Goal: Task Accomplishment & Management: Use online tool/utility

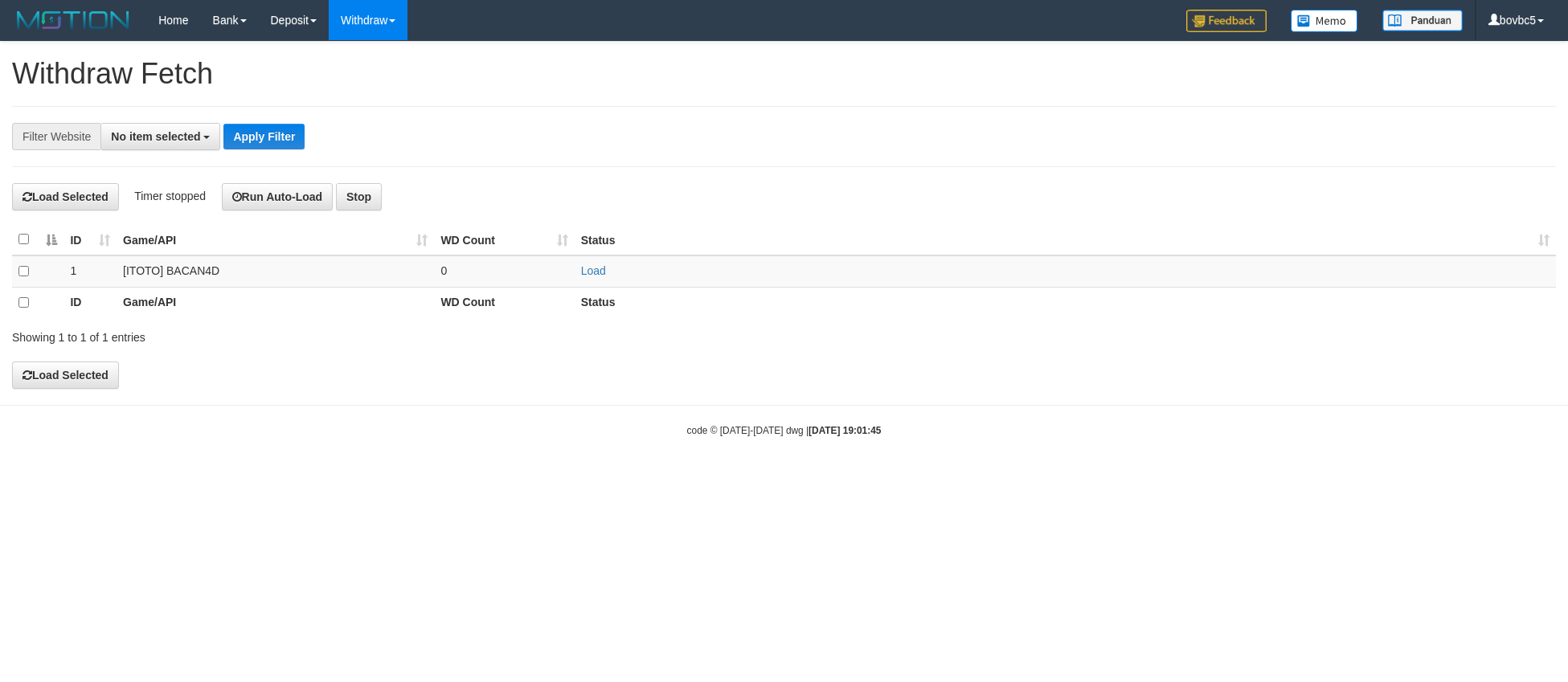
select select
click at [584, 270] on link "Load" at bounding box center [594, 270] width 25 height 12
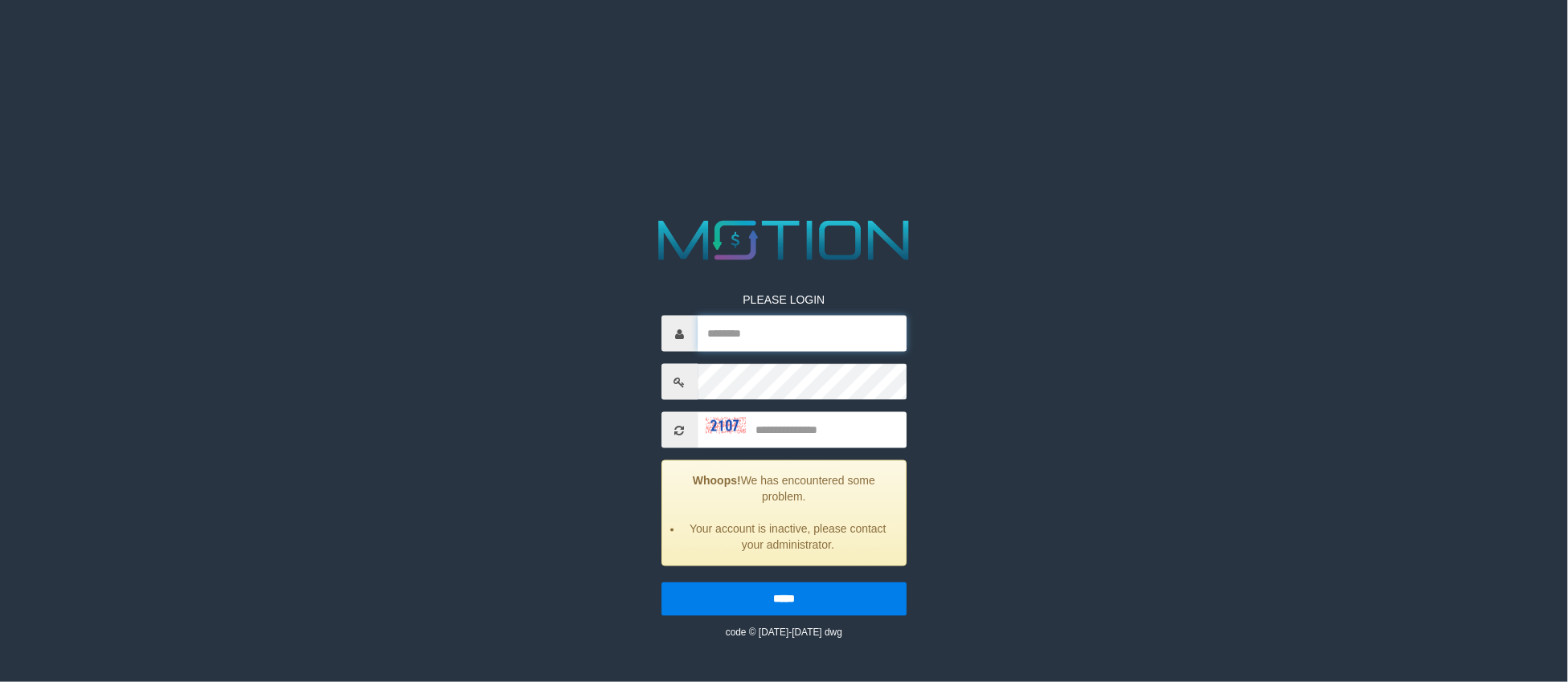
click at [755, 342] on input "text" at bounding box center [802, 334] width 209 height 36
click at [803, 342] on input "text" at bounding box center [802, 334] width 209 height 36
paste input "******"
type input "******"
click at [829, 419] on input "text" at bounding box center [802, 430] width 209 height 36
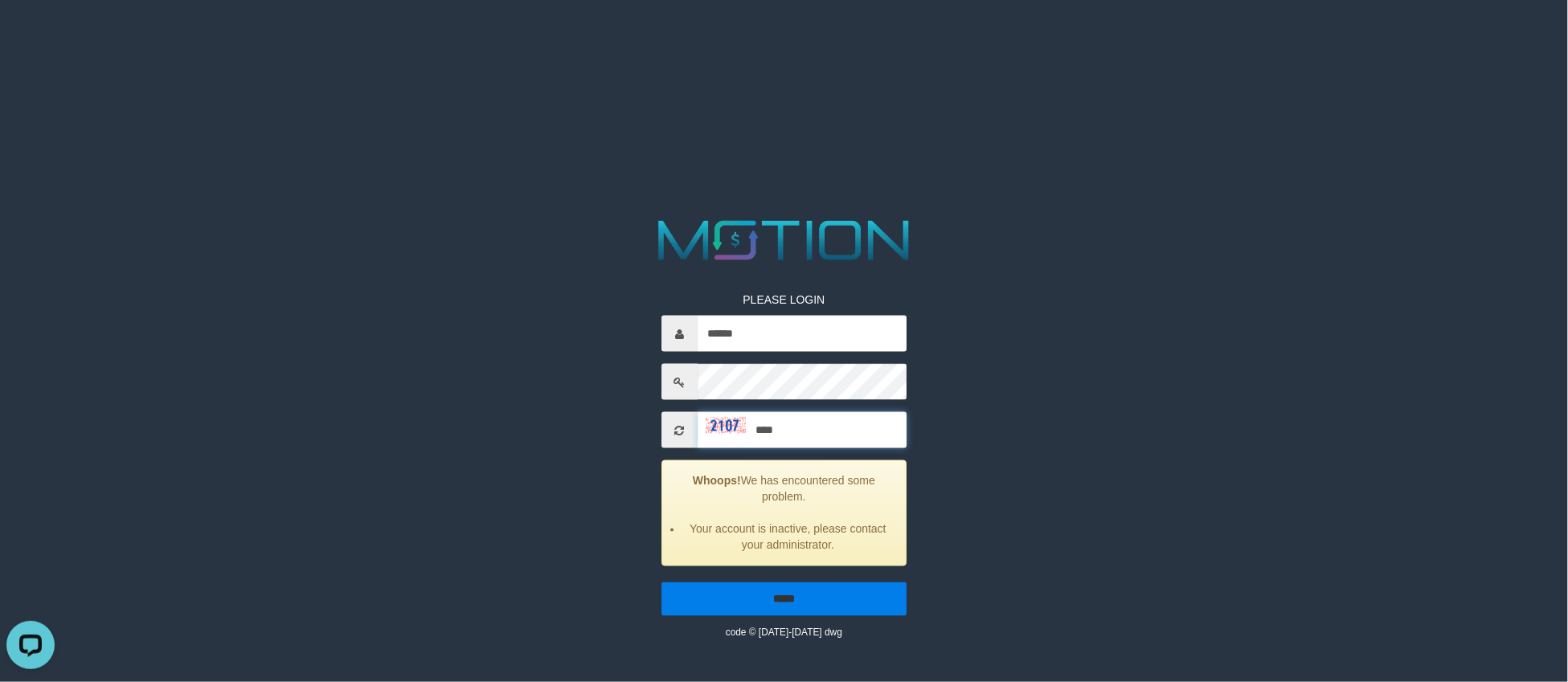
type input "****"
click at [859, 590] on input "*****" at bounding box center [784, 598] width 245 height 33
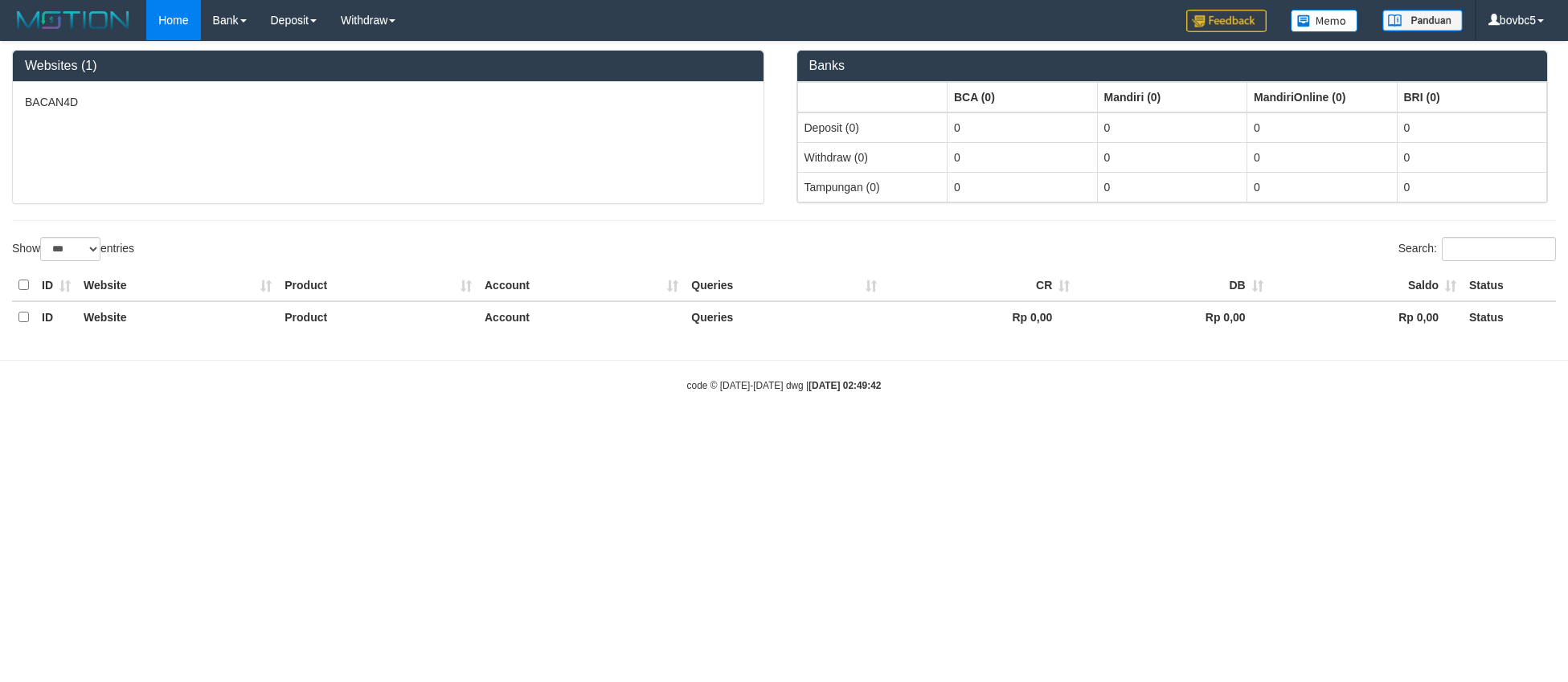
select select "***"
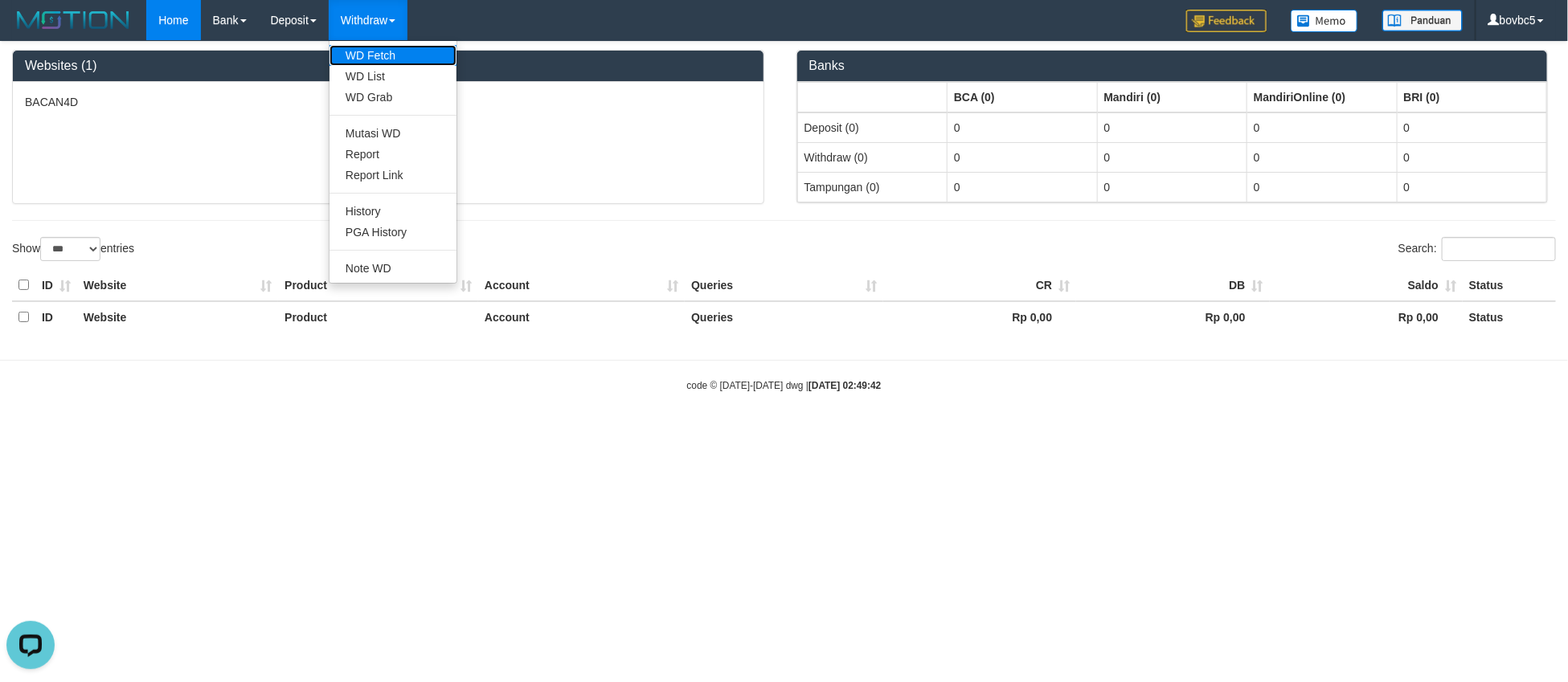
click at [379, 51] on link "WD Fetch" at bounding box center [392, 55] width 127 height 21
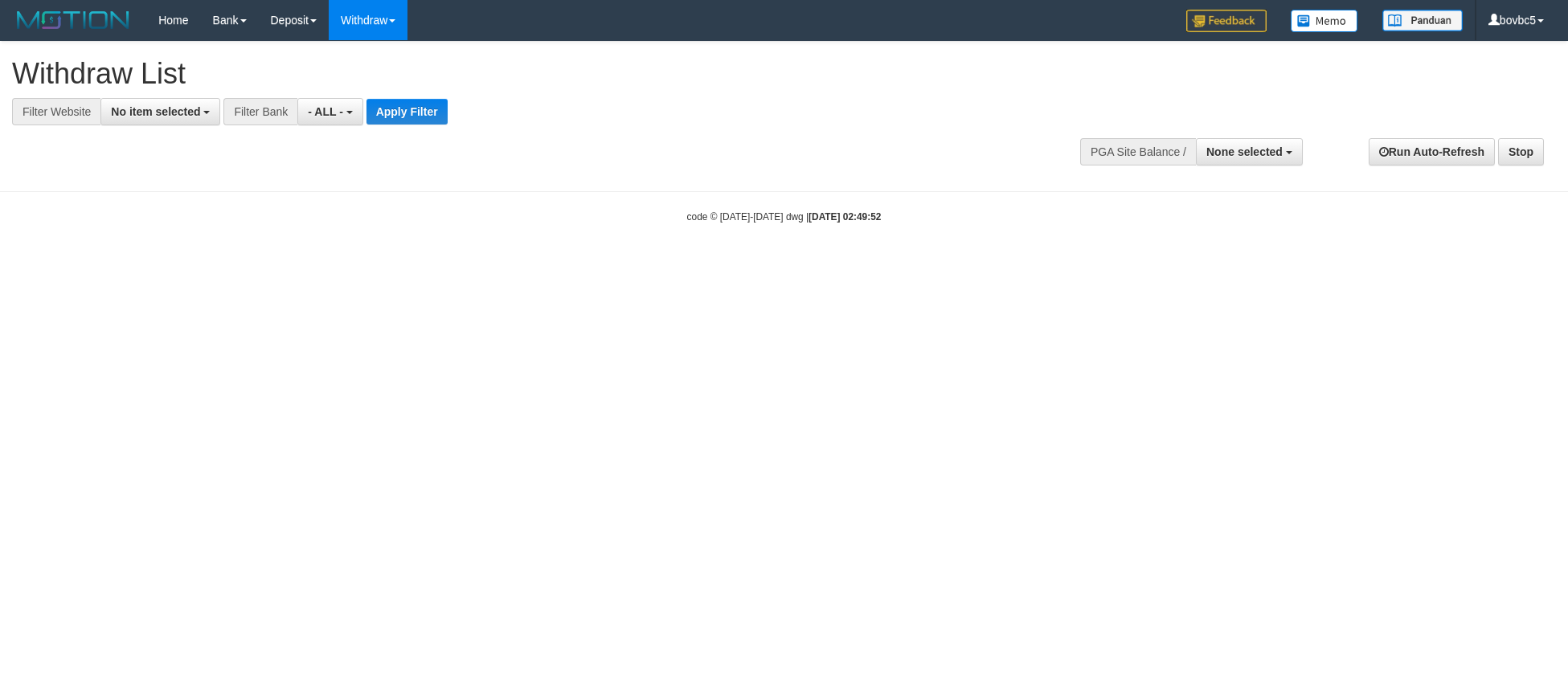
select select
click at [155, 109] on span "No item selected" at bounding box center [155, 111] width 89 height 12
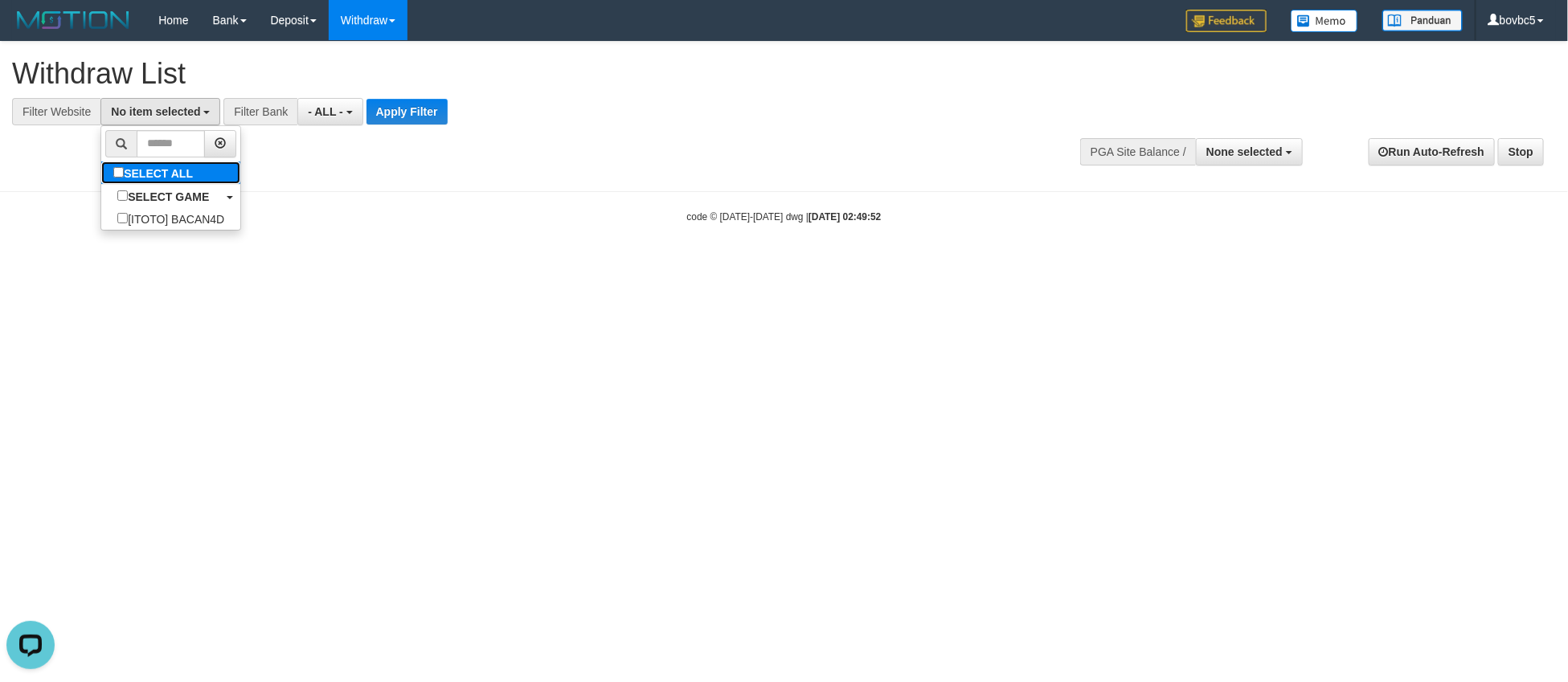
click at [178, 176] on label "SELECT ALL" at bounding box center [155, 173] width 108 height 23
select select "****"
click at [412, 107] on button "Apply Filter" at bounding box center [416, 112] width 81 height 26
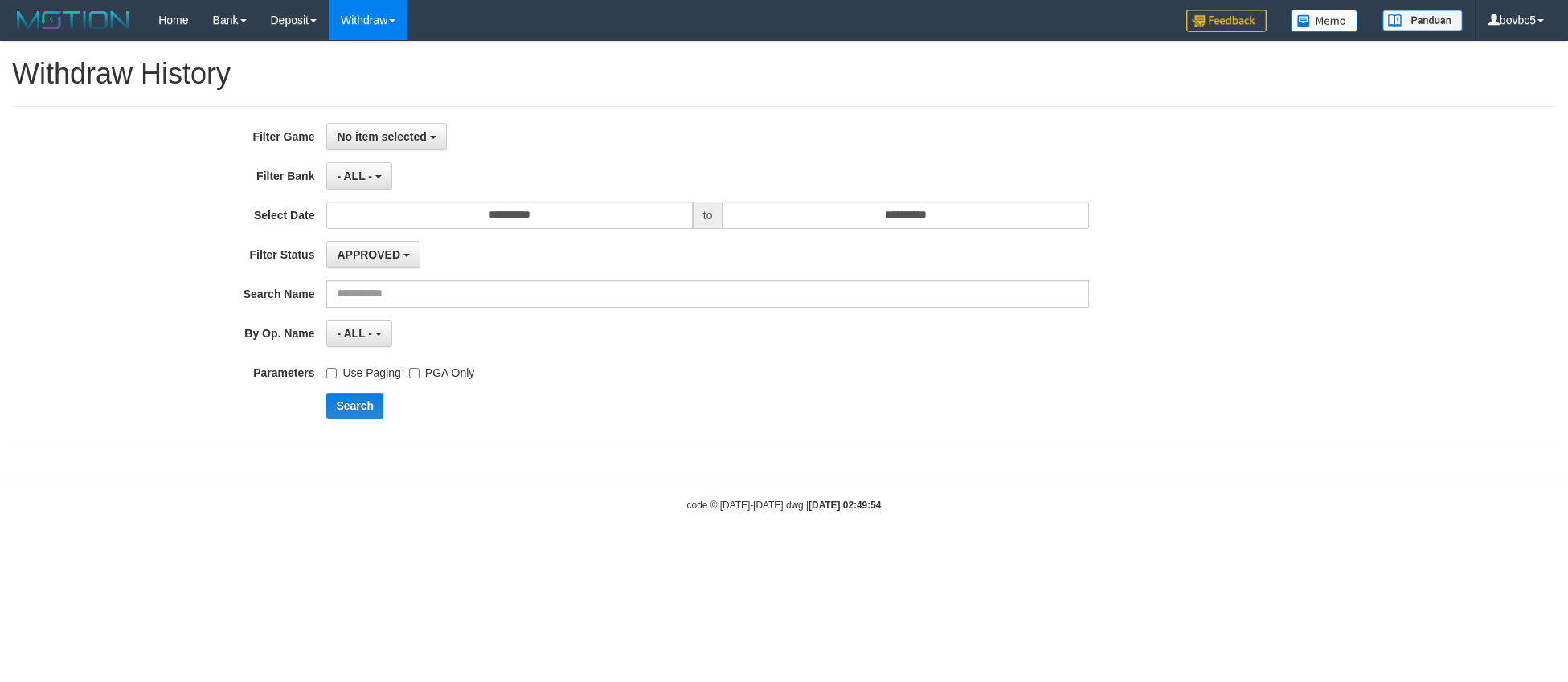
select select
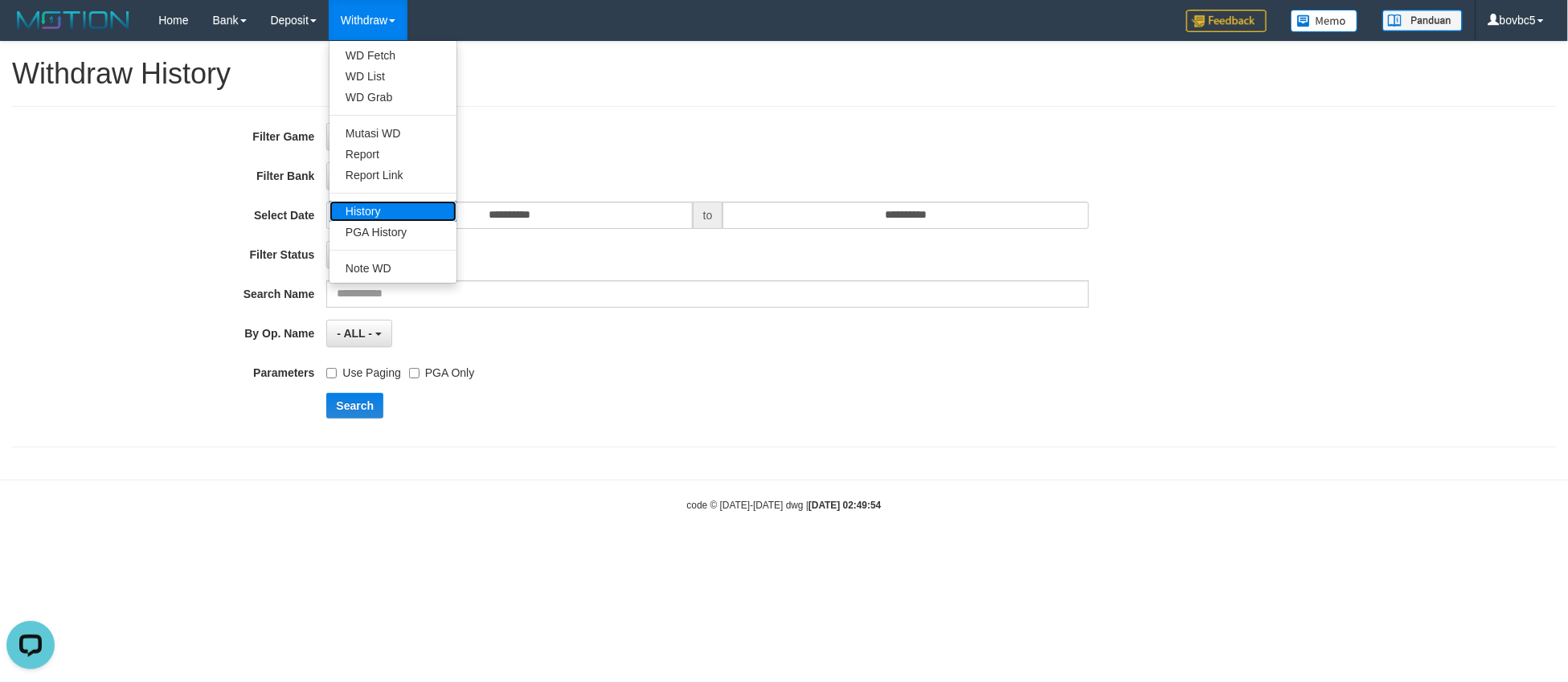
click at [382, 208] on link "History" at bounding box center [392, 211] width 127 height 21
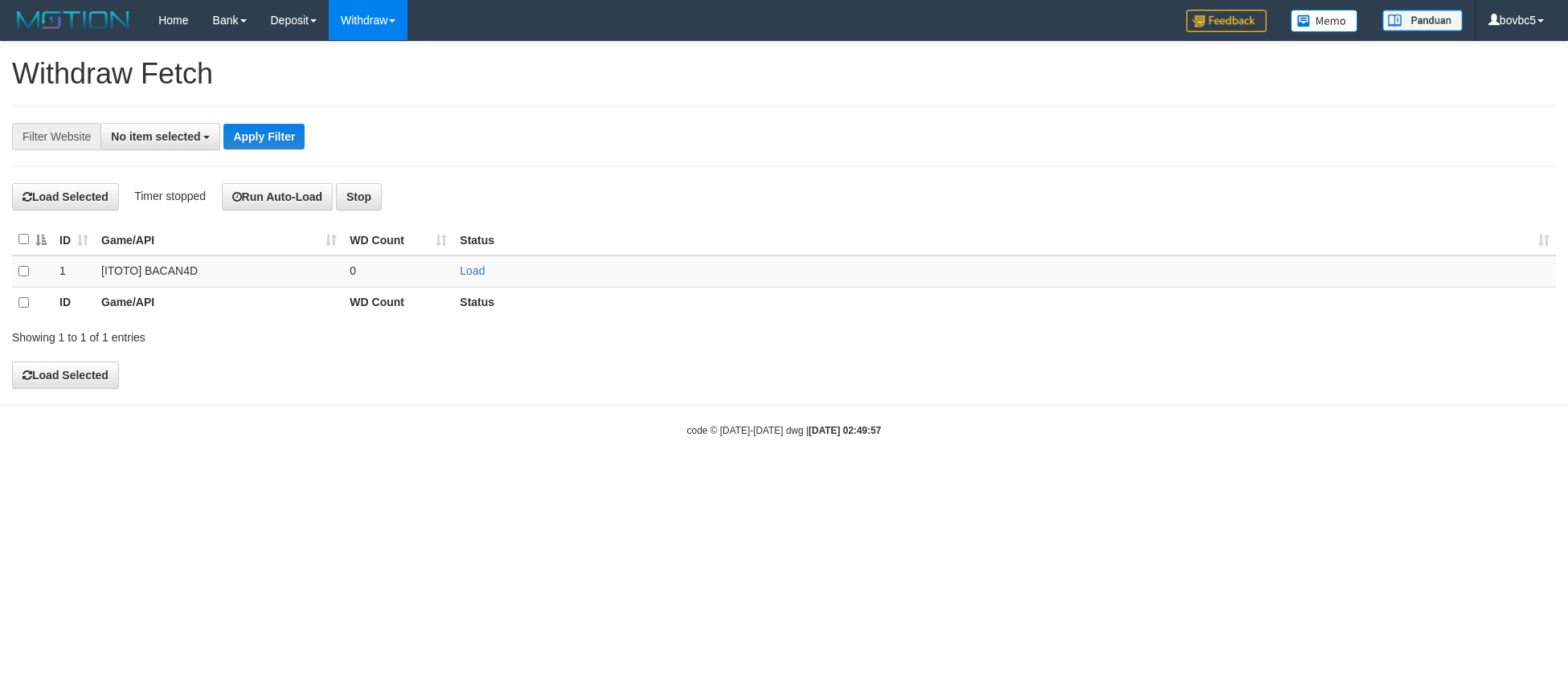
select select
click at [475, 270] on link "Load" at bounding box center [472, 270] width 25 height 12
click at [478, 268] on link "Load" at bounding box center [472, 270] width 25 height 12
click at [473, 267] on link "Load" at bounding box center [472, 270] width 25 height 12
click at [468, 277] on link "Load" at bounding box center [472, 270] width 25 height 12
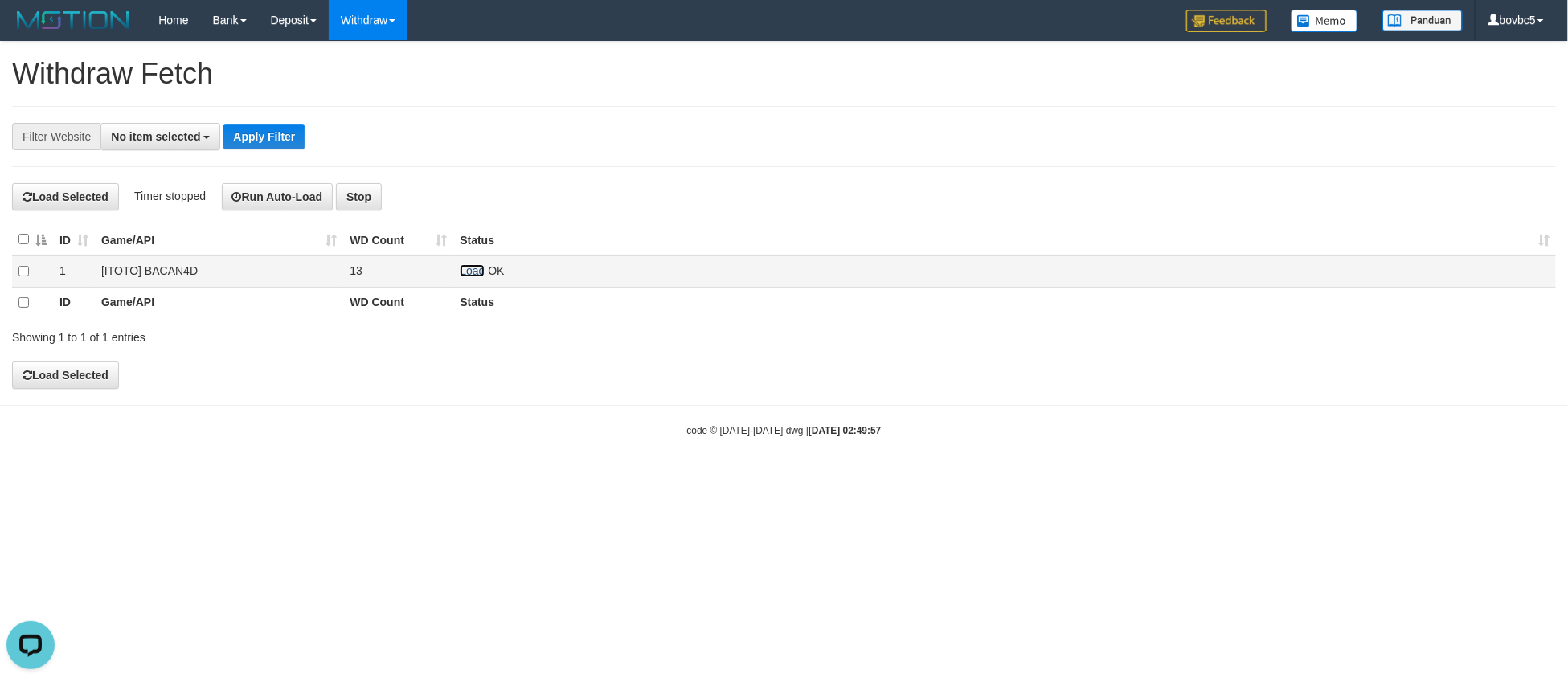
click at [470, 267] on link "Load" at bounding box center [472, 270] width 25 height 12
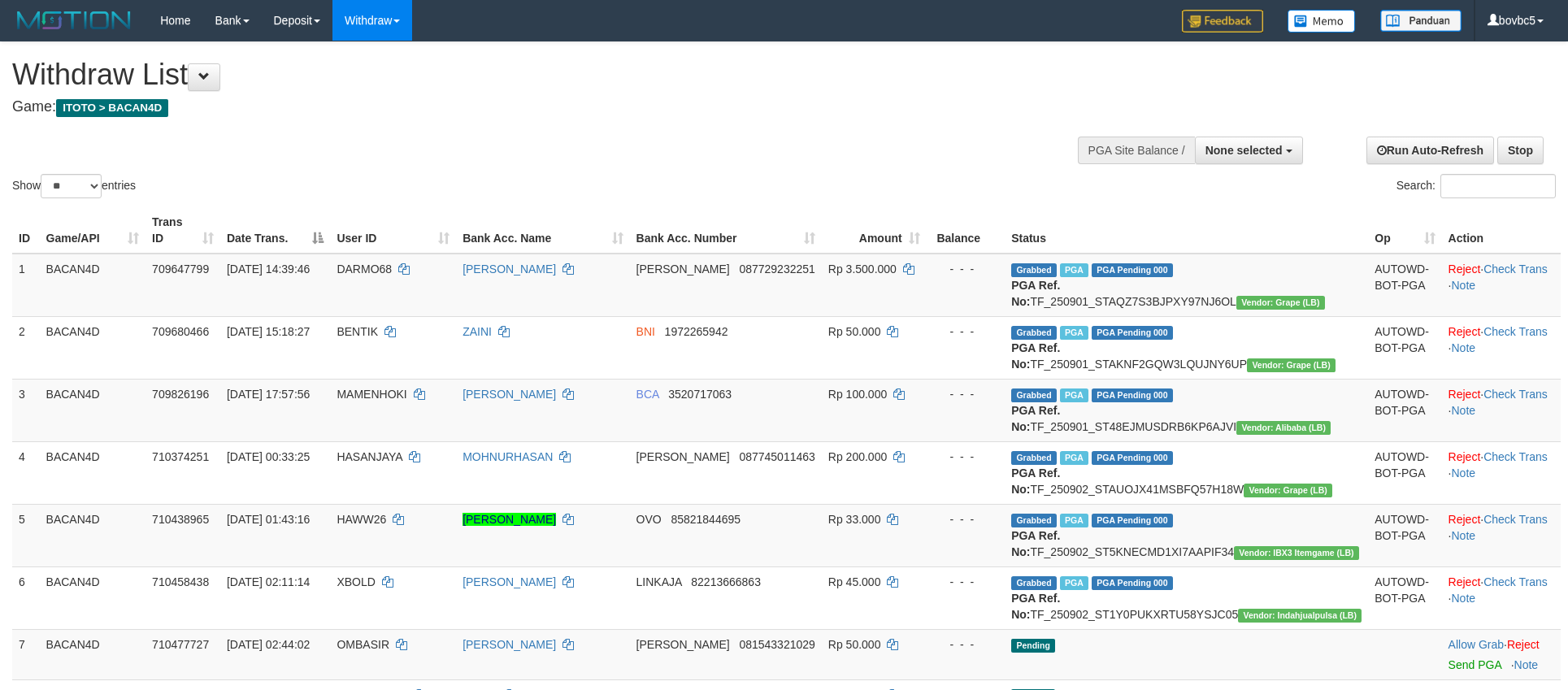
select select
select select "**"
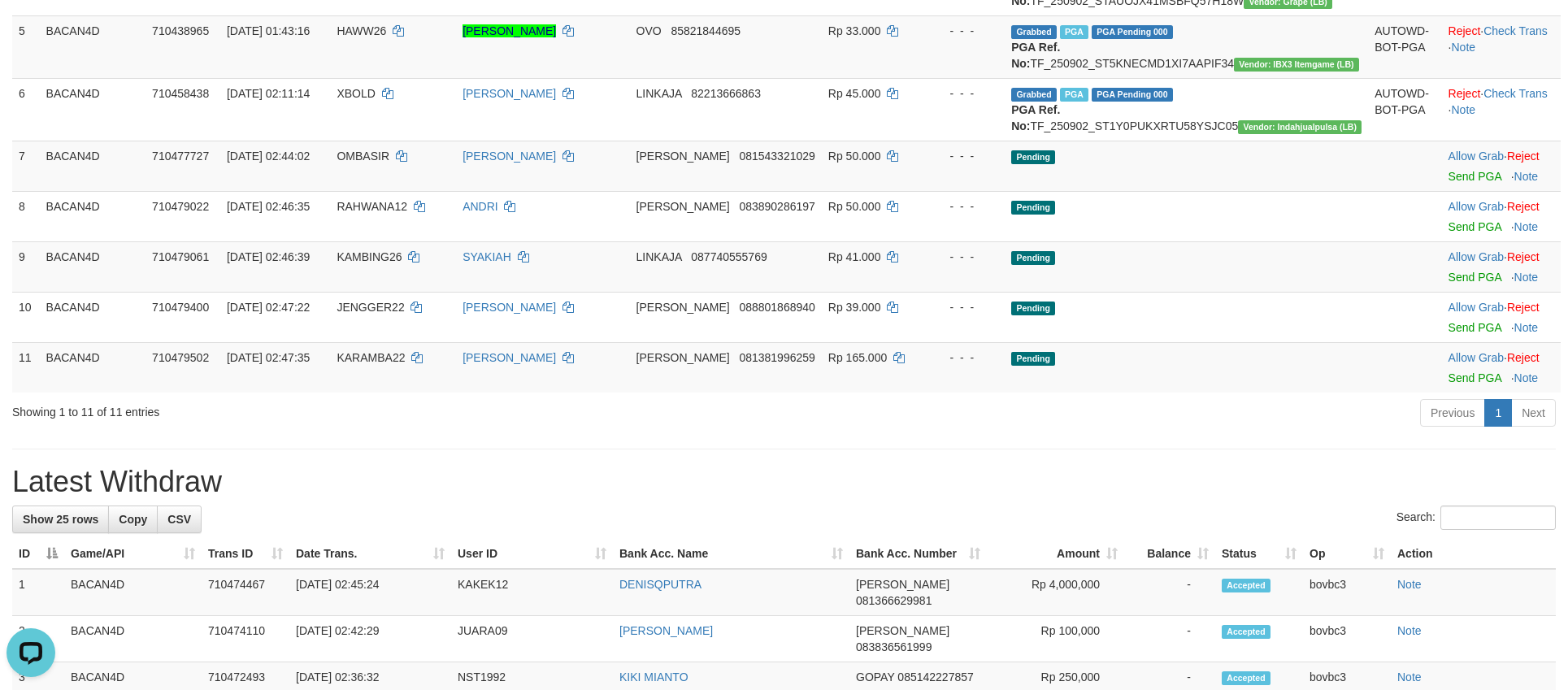
scroll to position [609, 0]
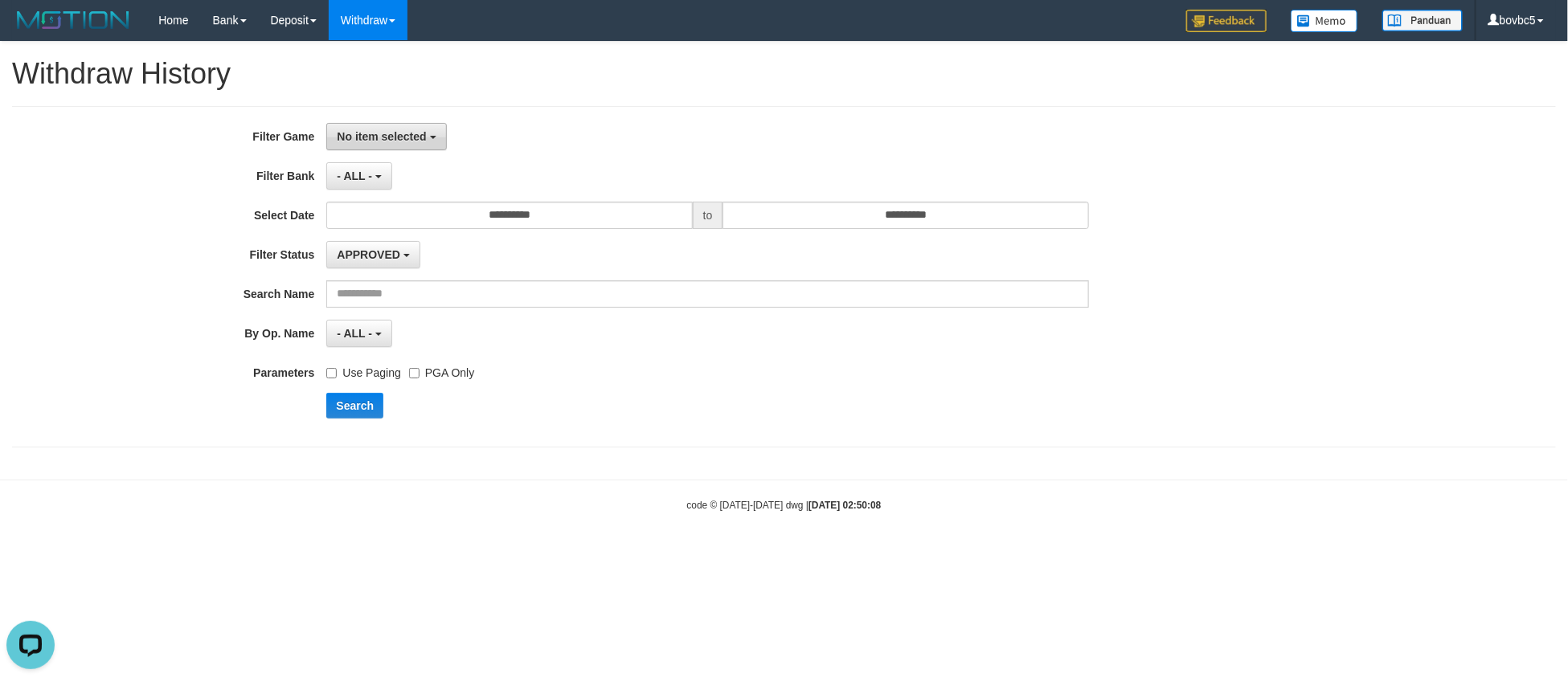
click at [423, 135] on span "No item selected" at bounding box center [381, 135] width 89 height 12
click at [418, 193] on label "SELECT ALL" at bounding box center [429, 196] width 204 height 22
select select "****"
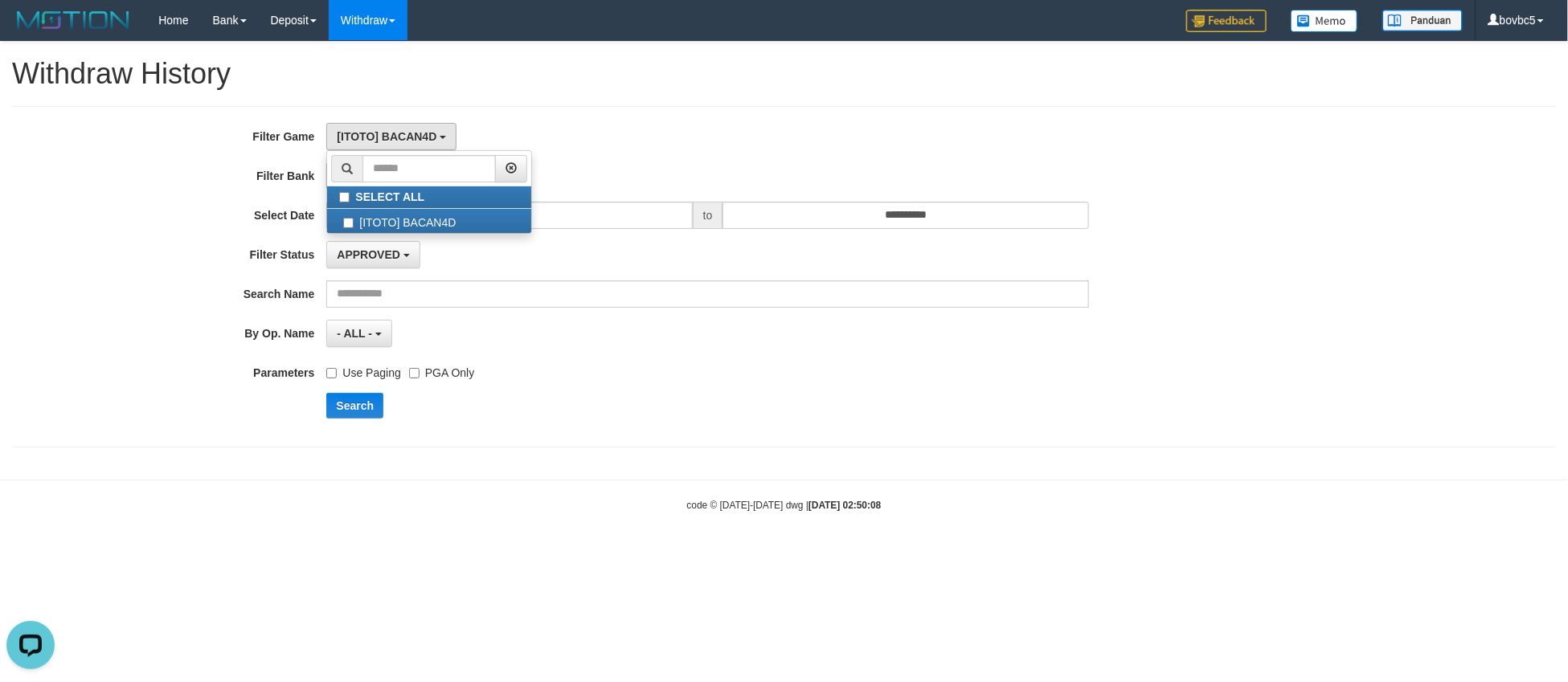
click at [366, 394] on div "**********" at bounding box center [653, 277] width 1307 height 307
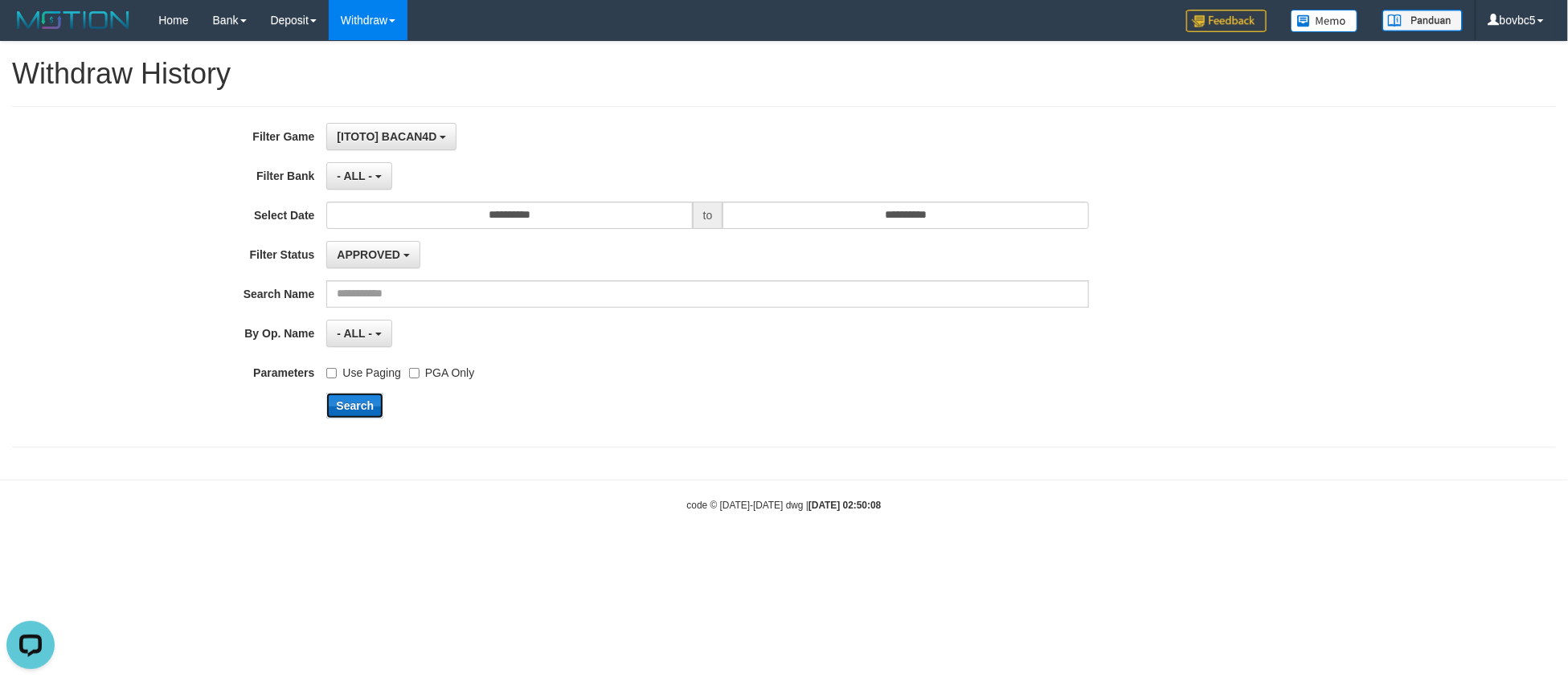
click at [366, 396] on button "Search" at bounding box center [355, 405] width 57 height 26
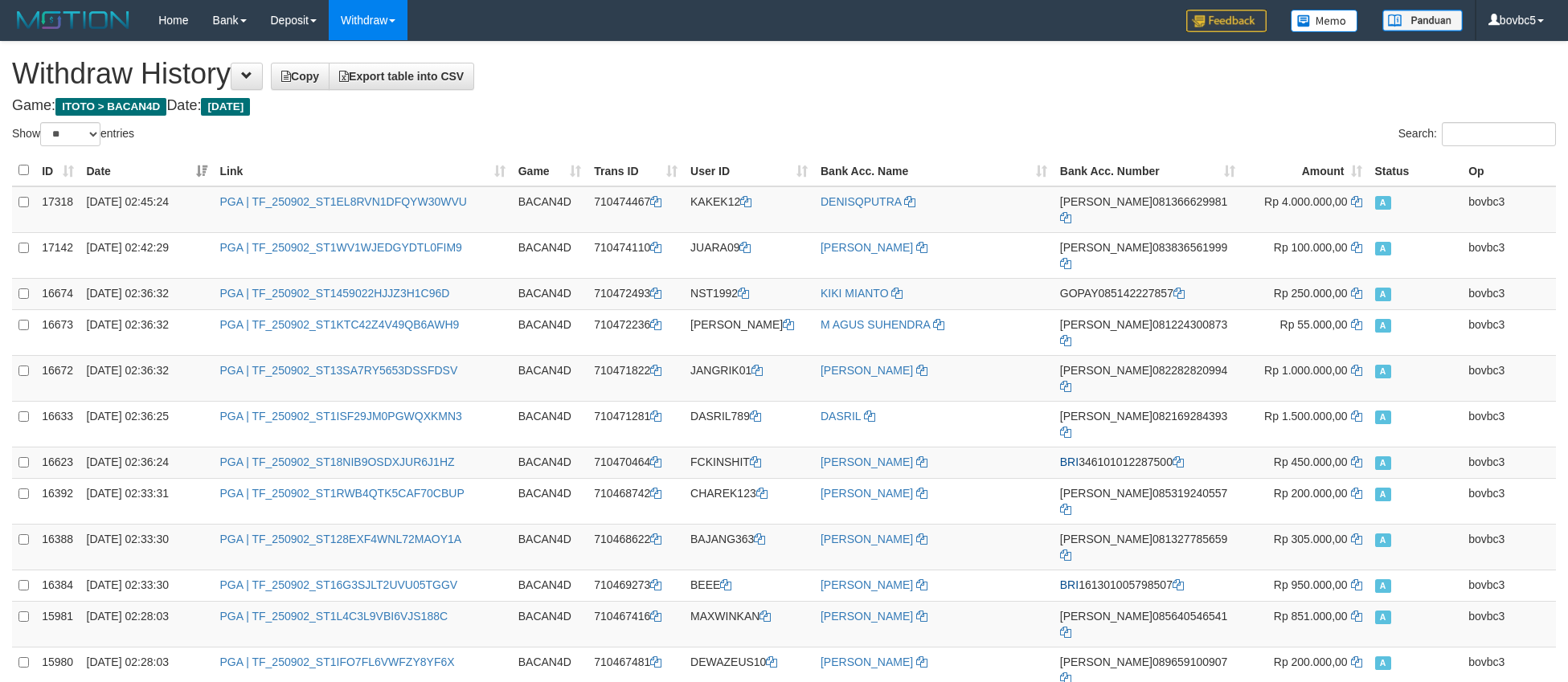
select select "**"
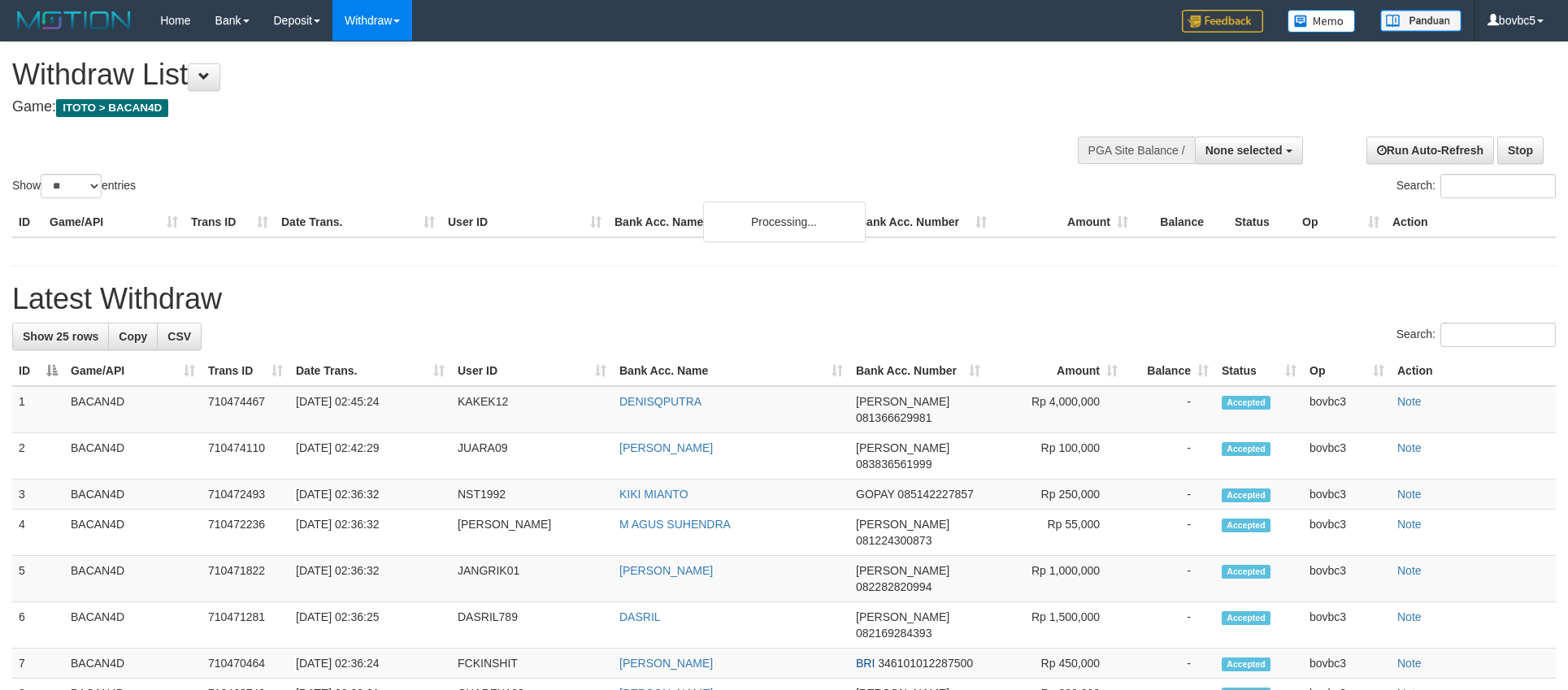
select select
select select "**"
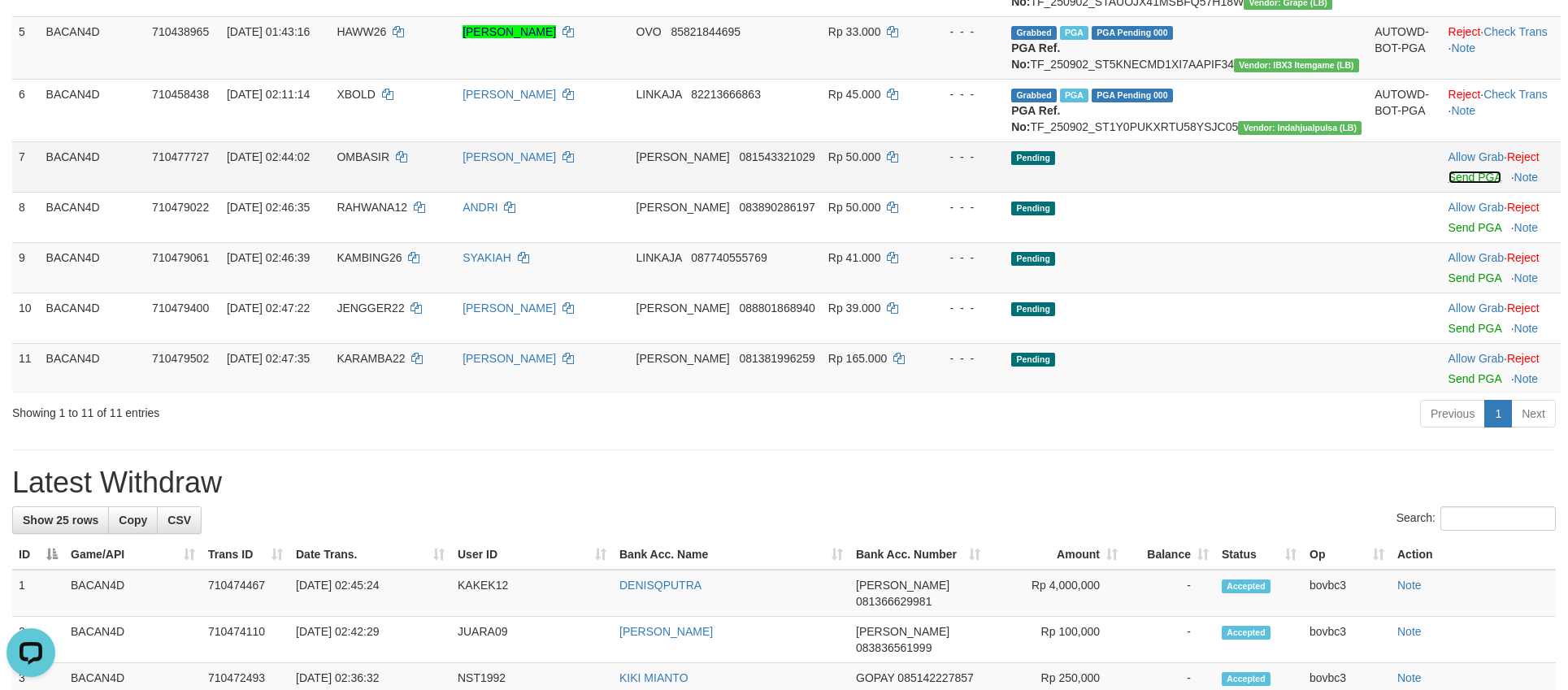
click at [1448, 183] on link "Send PGA" at bounding box center [1474, 177] width 53 height 13
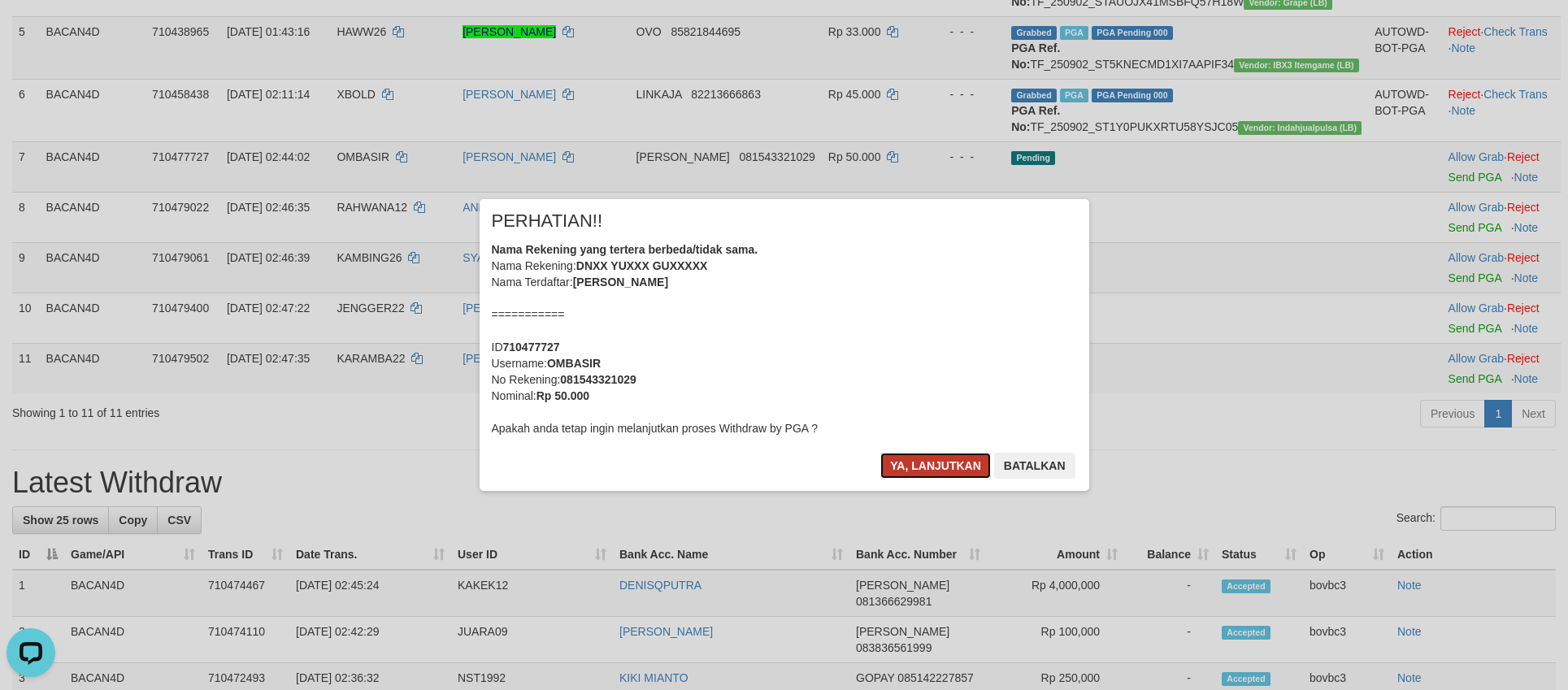
click at [939, 461] on button "Ya, lanjutkan" at bounding box center [936, 465] width 110 height 26
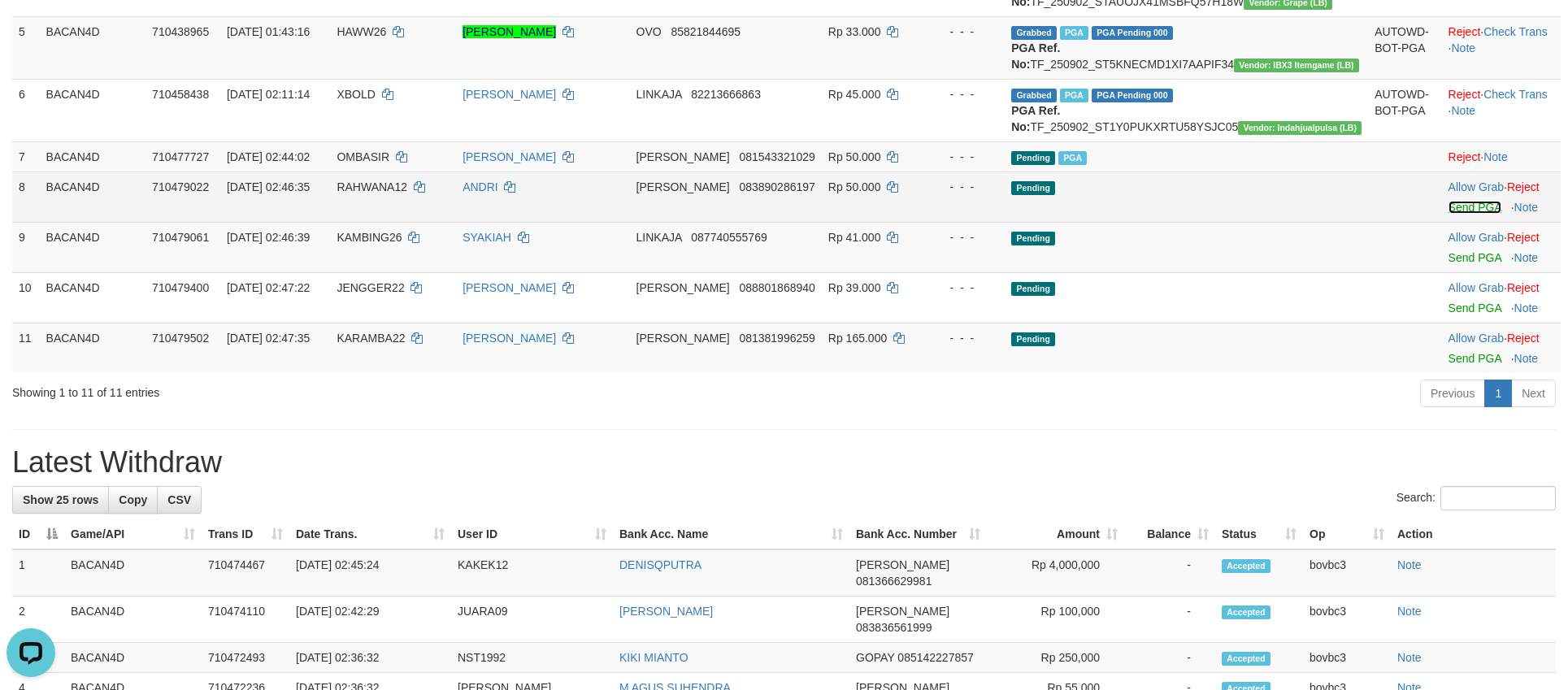
click at [1464, 213] on link "Send PGA" at bounding box center [1474, 207] width 53 height 13
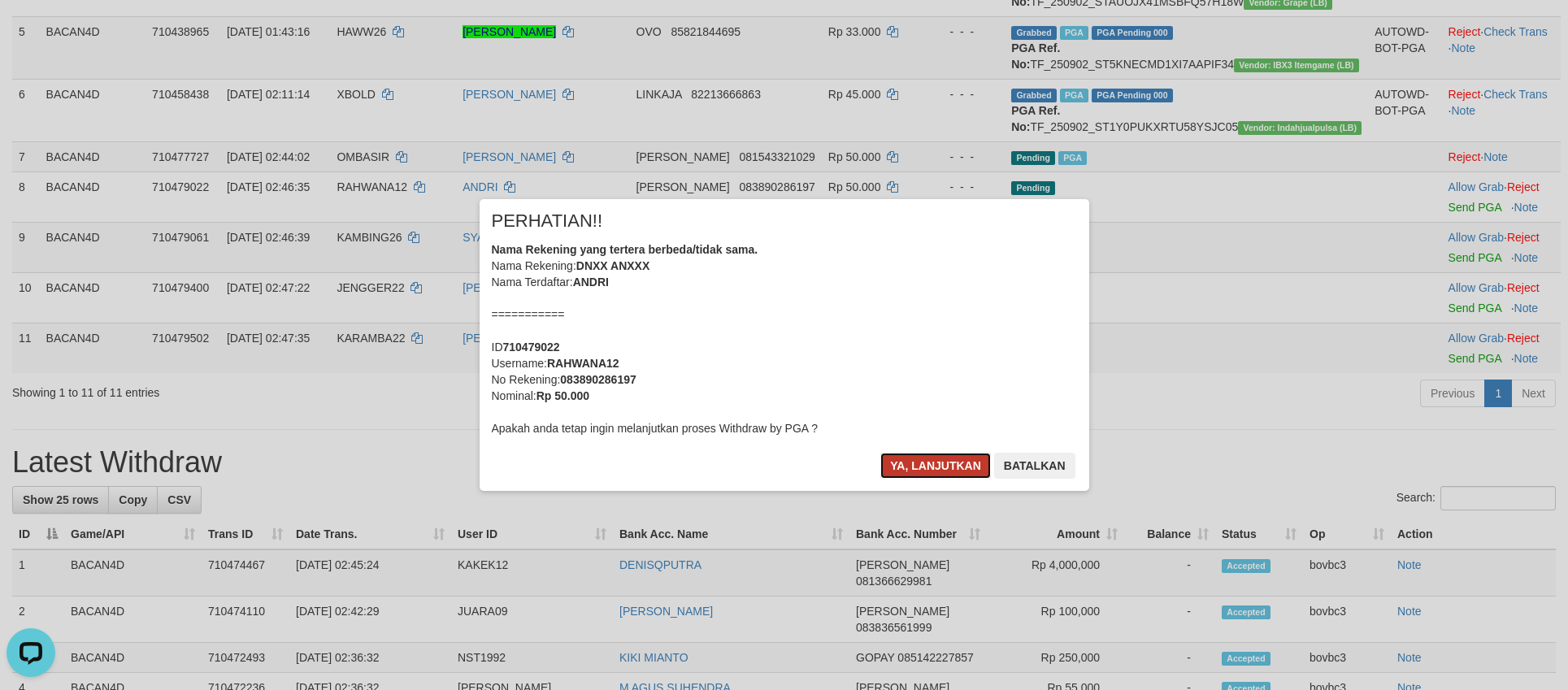
click at [910, 456] on button "Ya, lanjutkan" at bounding box center [936, 465] width 110 height 26
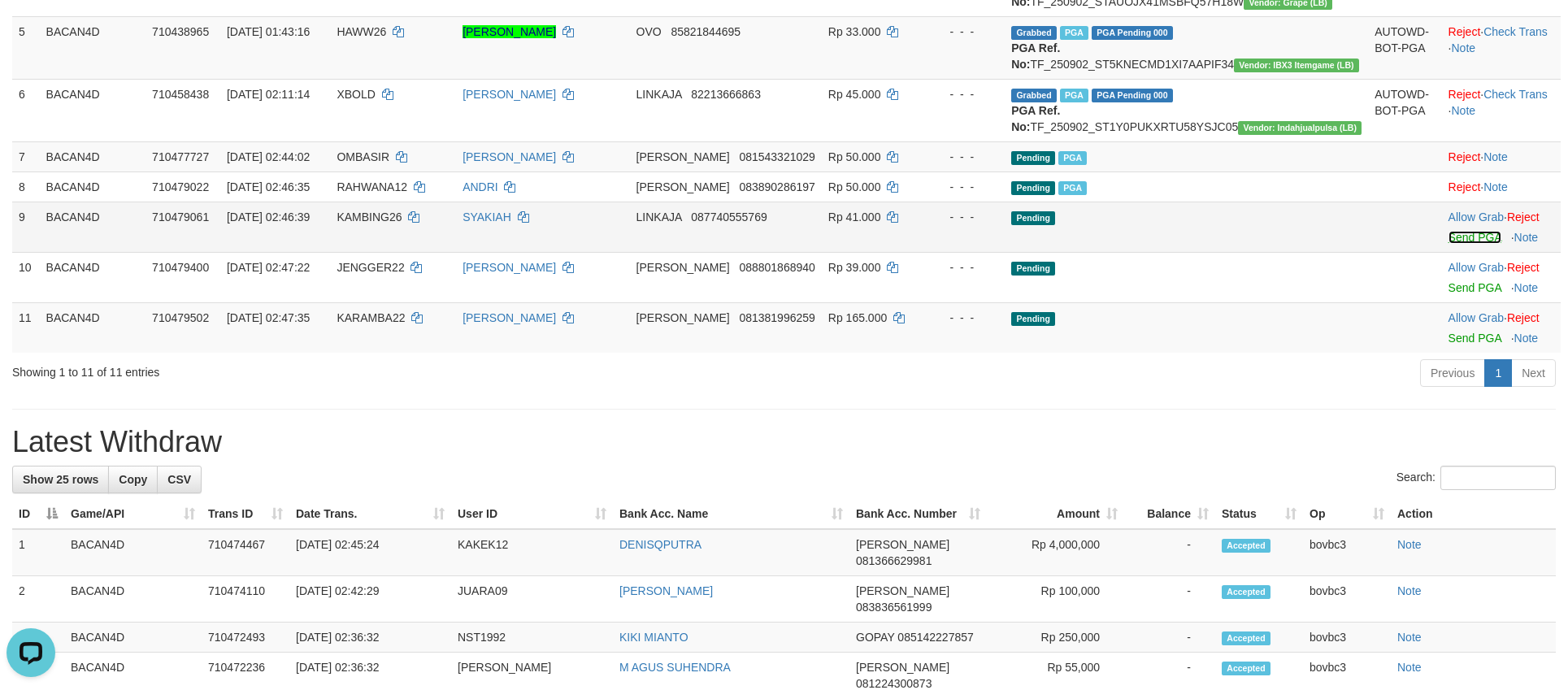
click at [1451, 244] on link "Send PGA" at bounding box center [1474, 236] width 53 height 13
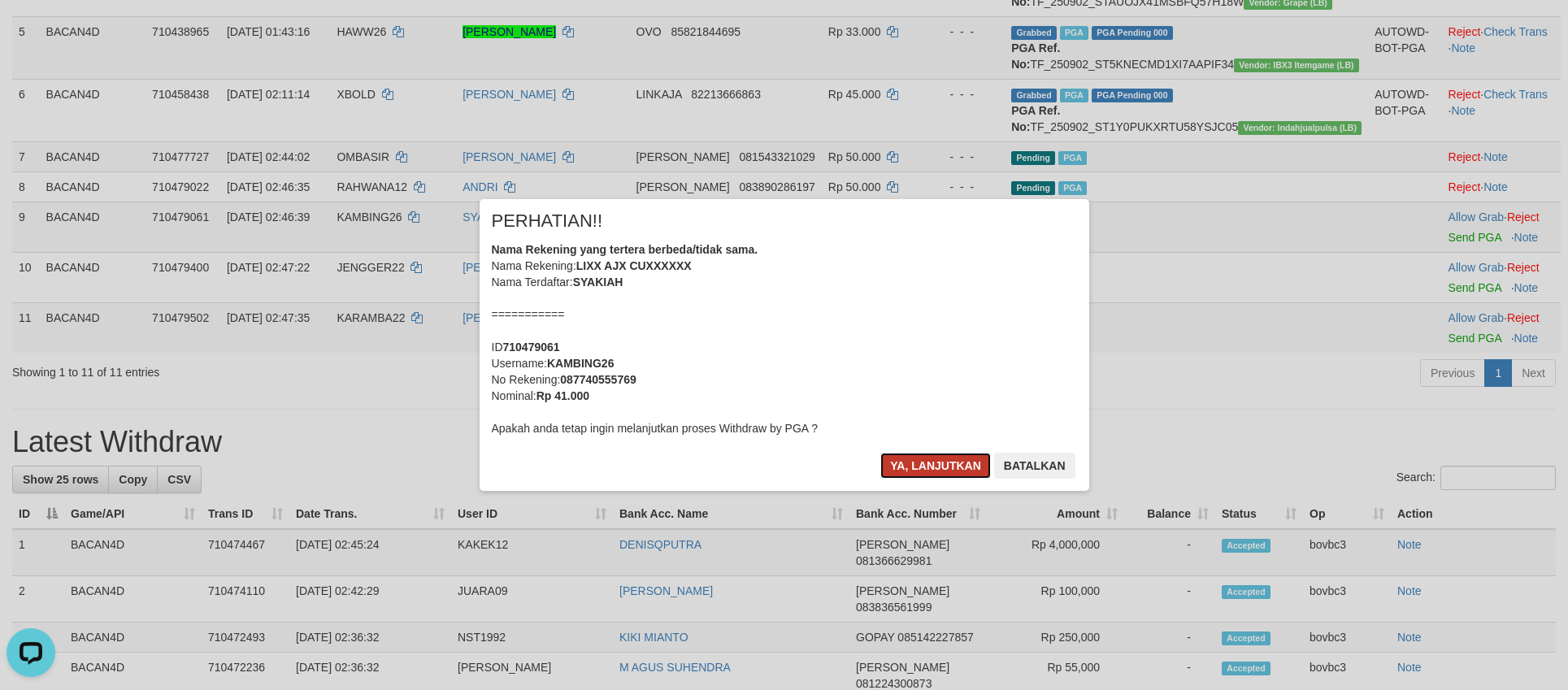
click at [930, 468] on button "Ya, lanjutkan" at bounding box center [936, 465] width 110 height 26
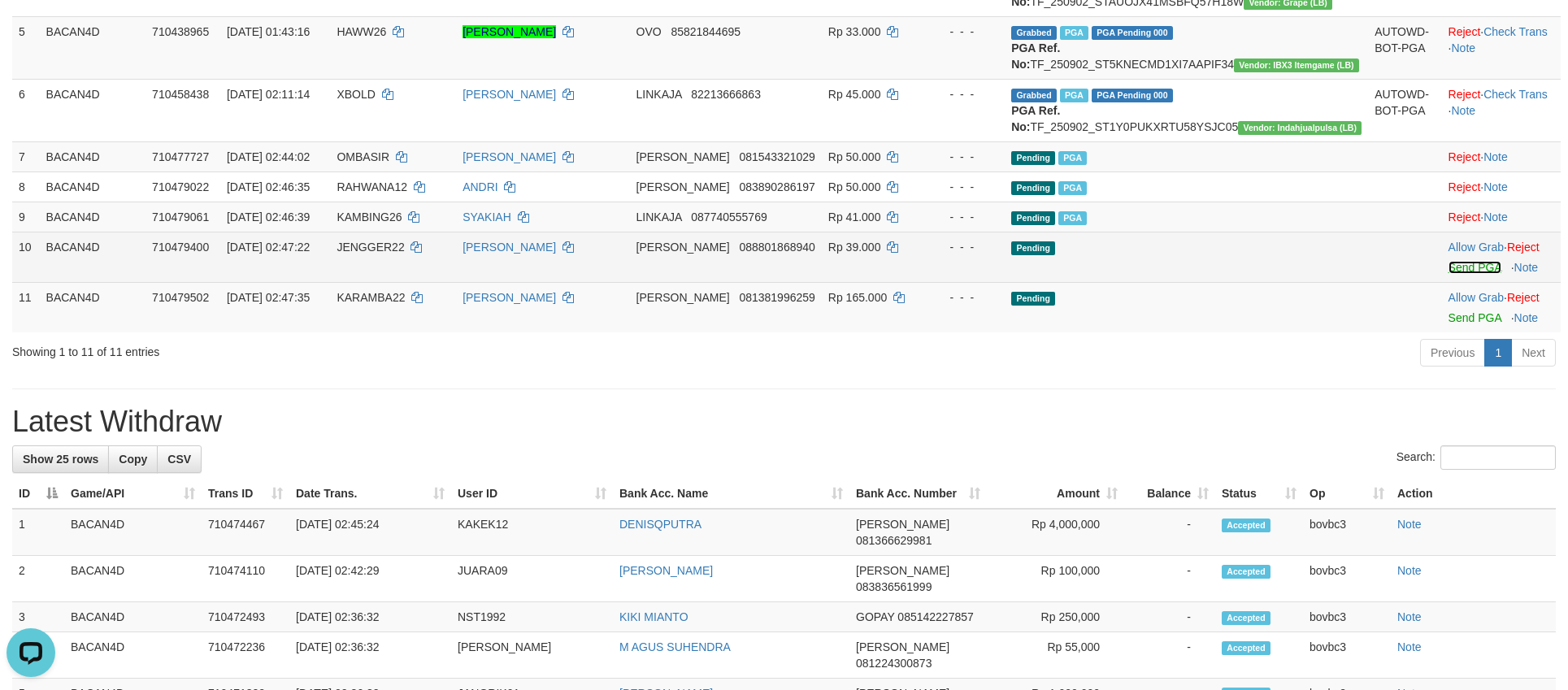
click at [1454, 274] on link "Send PGA" at bounding box center [1474, 266] width 53 height 13
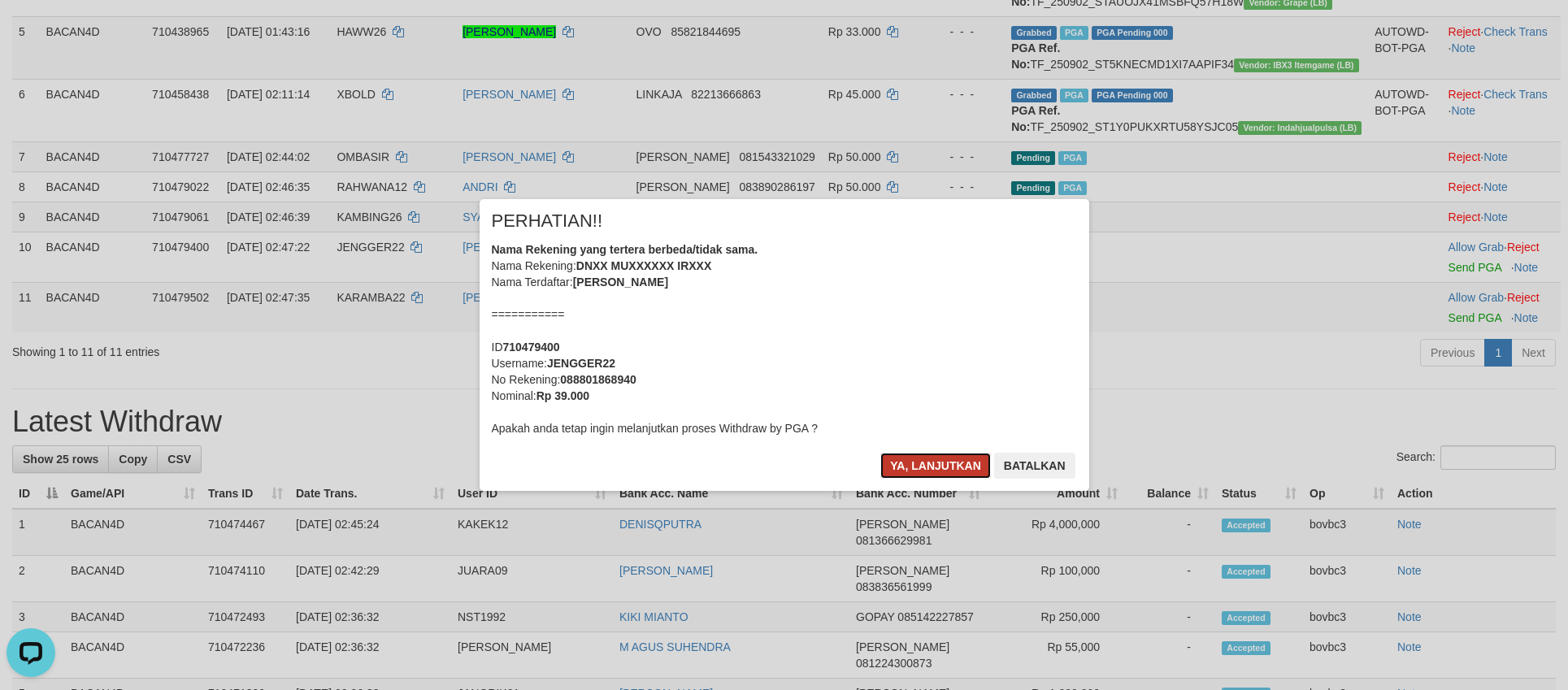
click at [959, 459] on button "Ya, lanjutkan" at bounding box center [936, 465] width 110 height 26
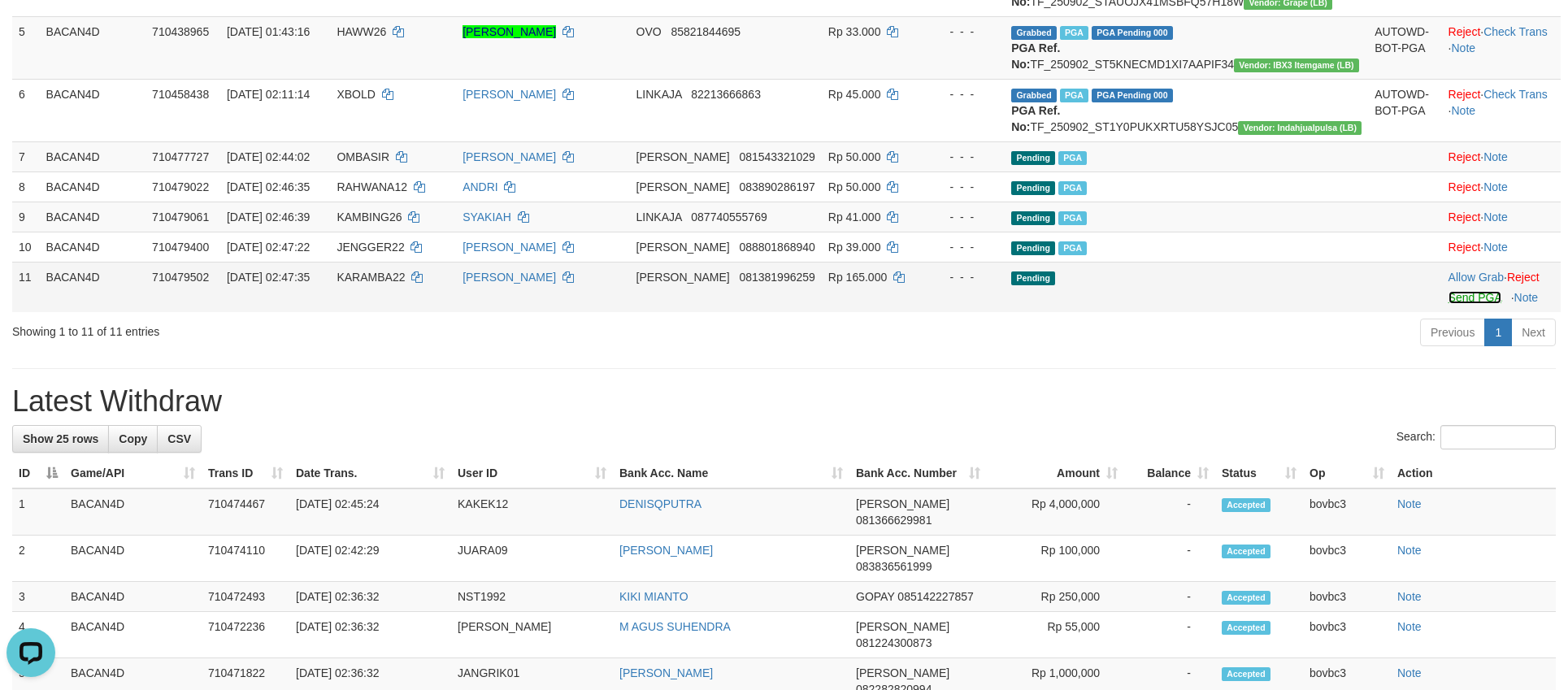
click at [1448, 304] on link "Send PGA" at bounding box center [1474, 296] width 53 height 13
click at [1448, 290] on link "Send PGA" at bounding box center [1474, 296] width 53 height 13
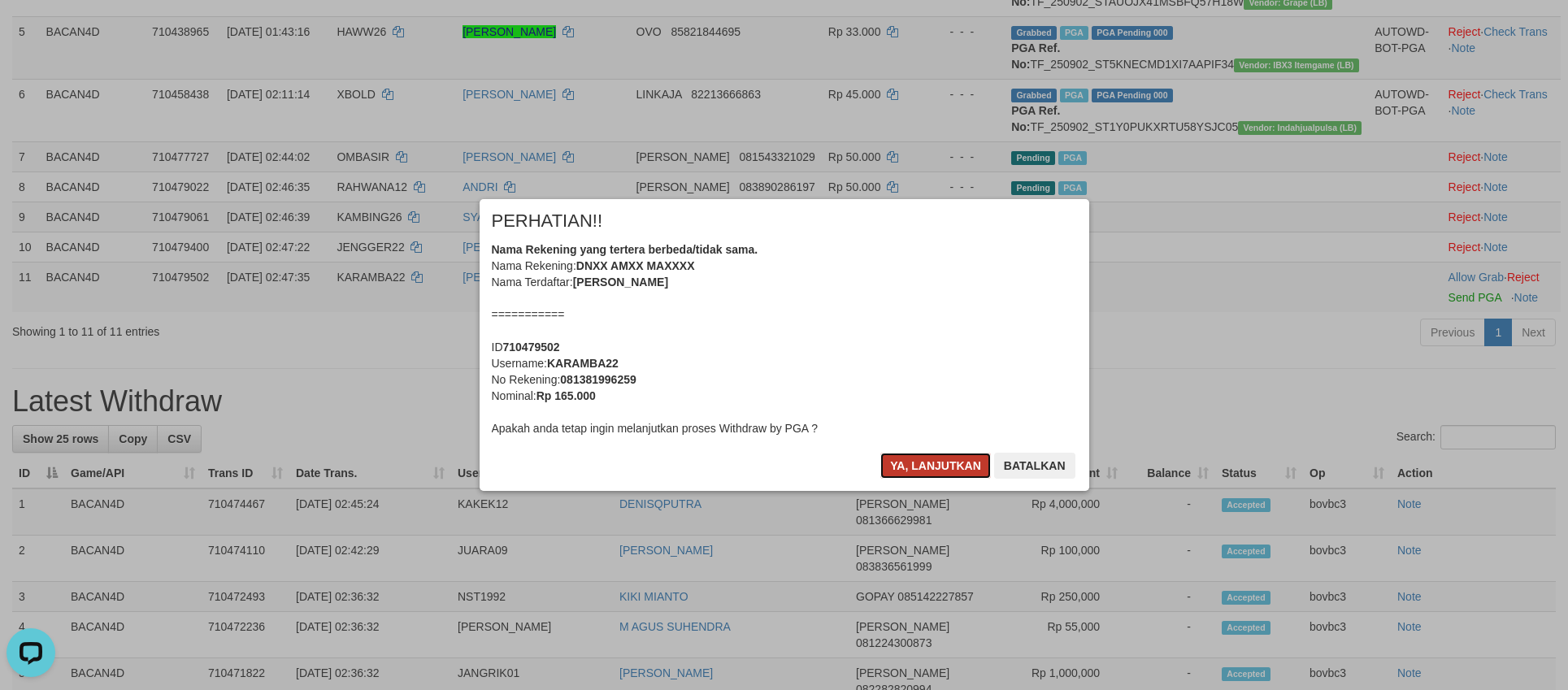
click at [943, 461] on button "Ya, lanjutkan" at bounding box center [936, 465] width 110 height 26
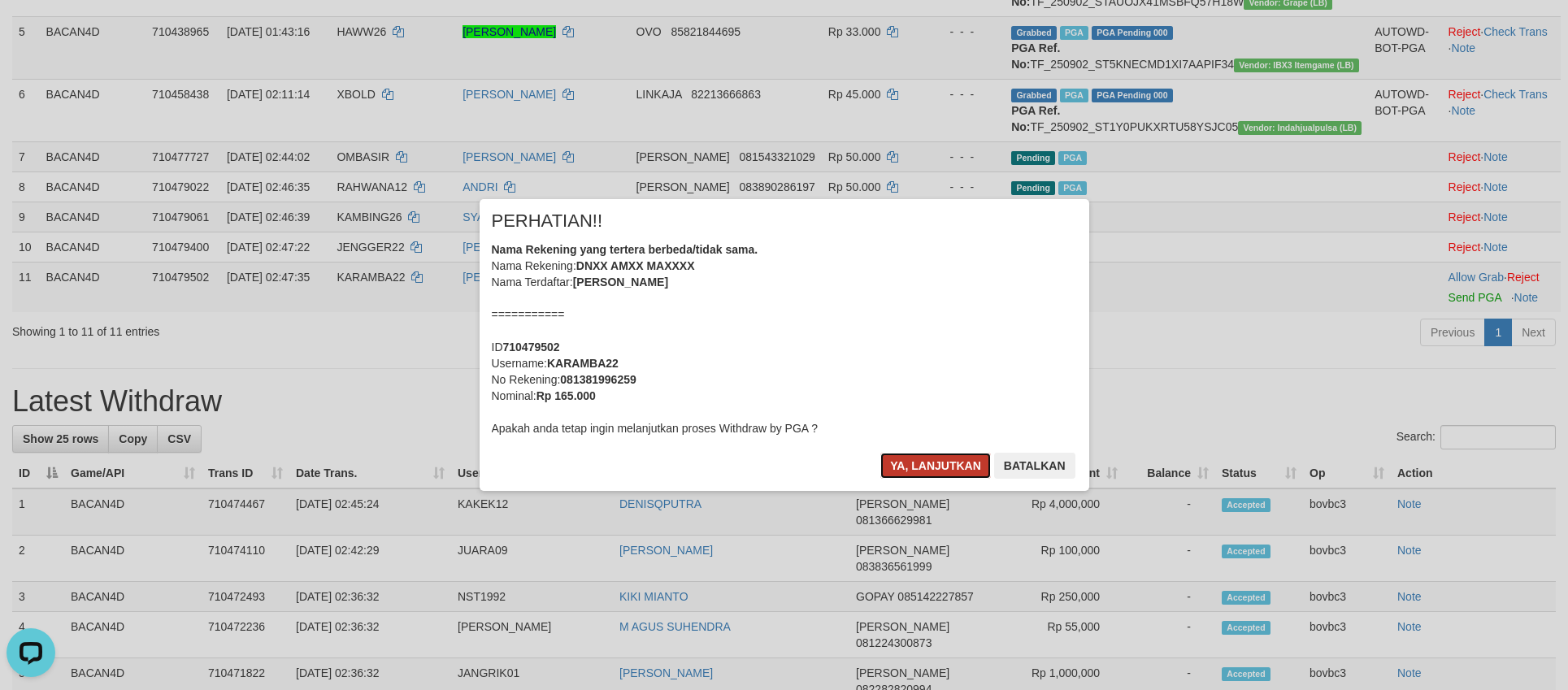
click at [938, 455] on button "Ya, lanjutkan" at bounding box center [936, 465] width 110 height 26
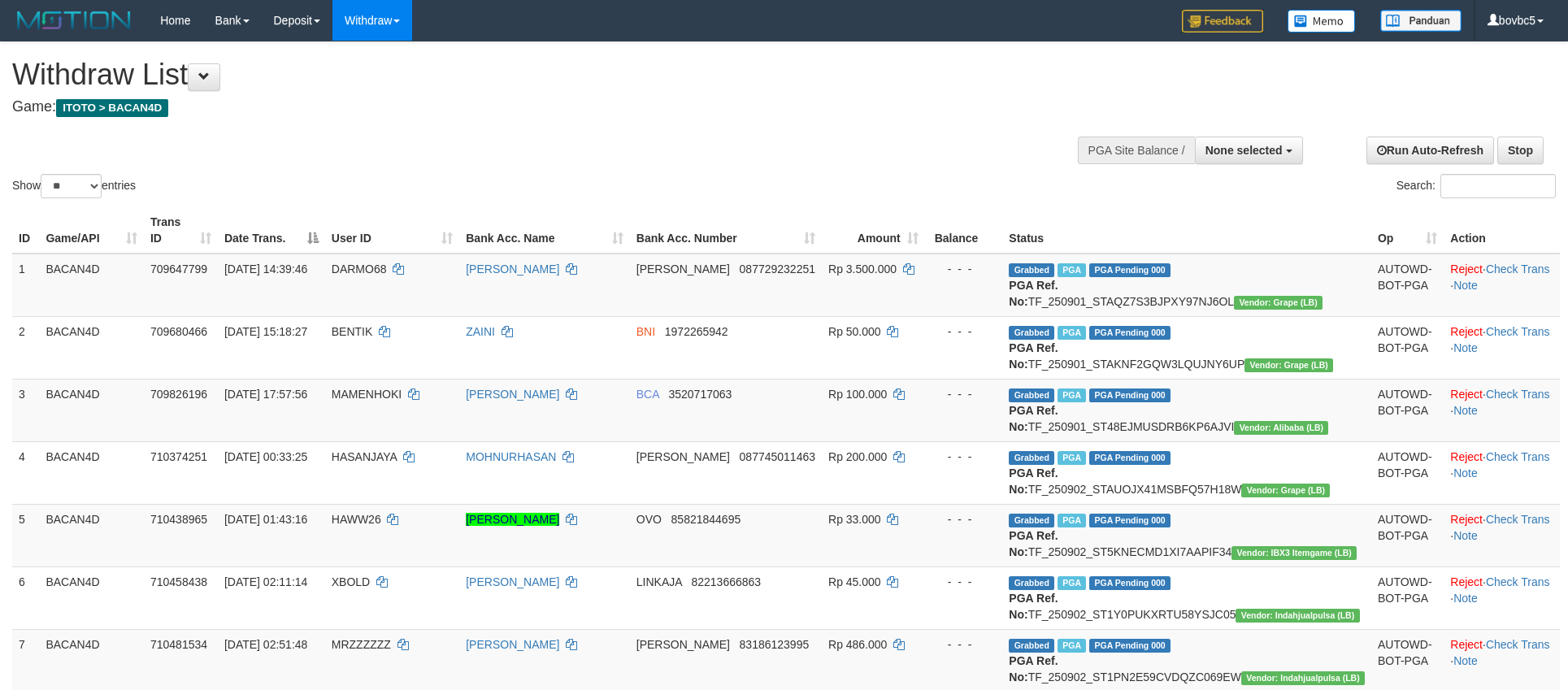
select select
select select "**"
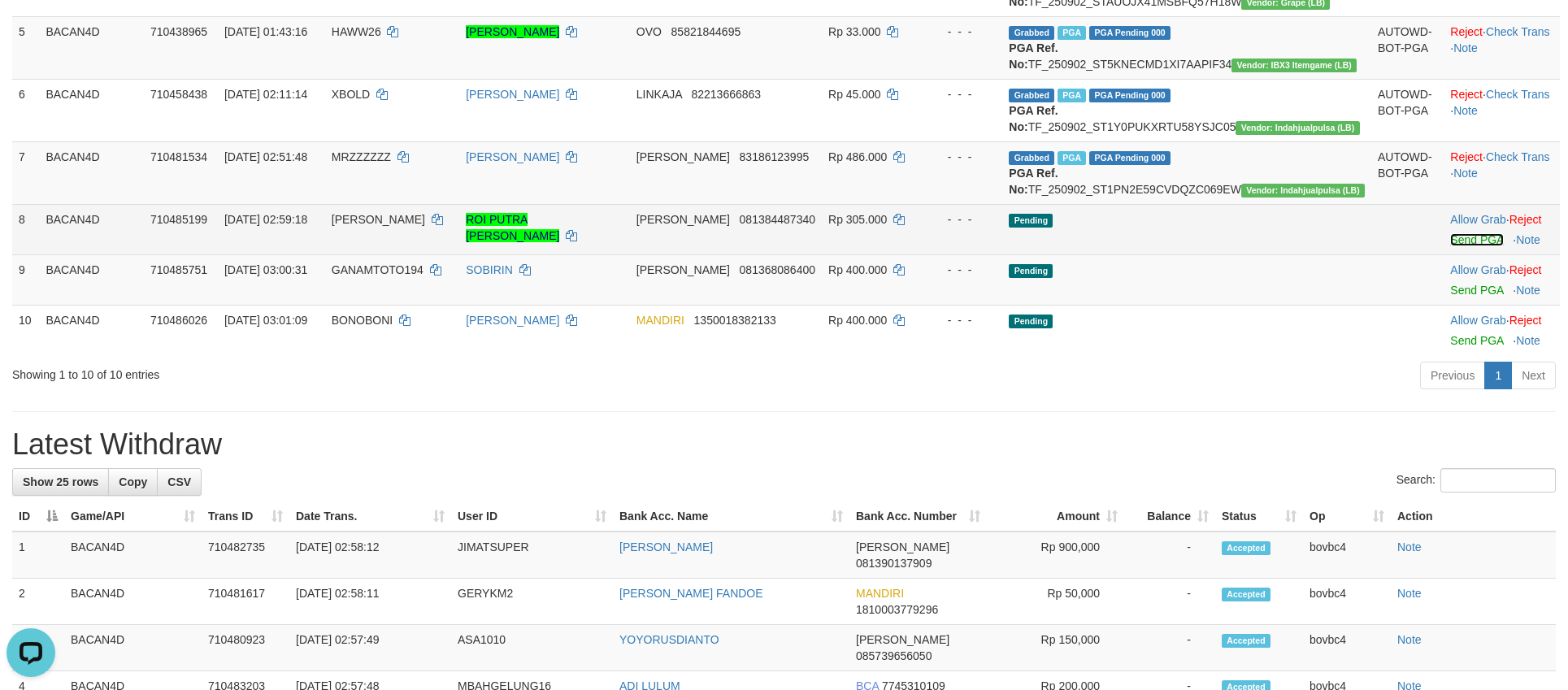
click at [1450, 246] on link "Send PGA" at bounding box center [1476, 239] width 53 height 13
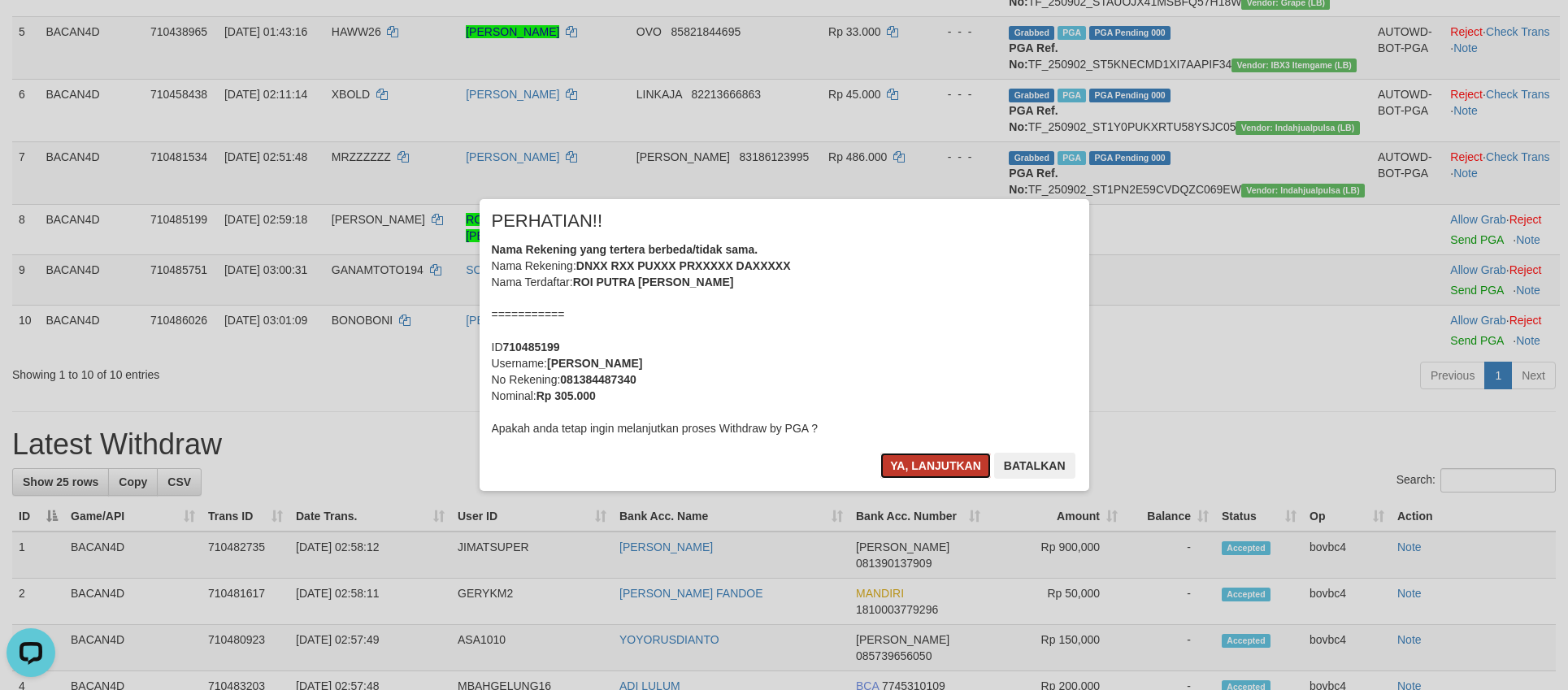
click at [929, 458] on button "Ya, lanjutkan" at bounding box center [936, 465] width 110 height 26
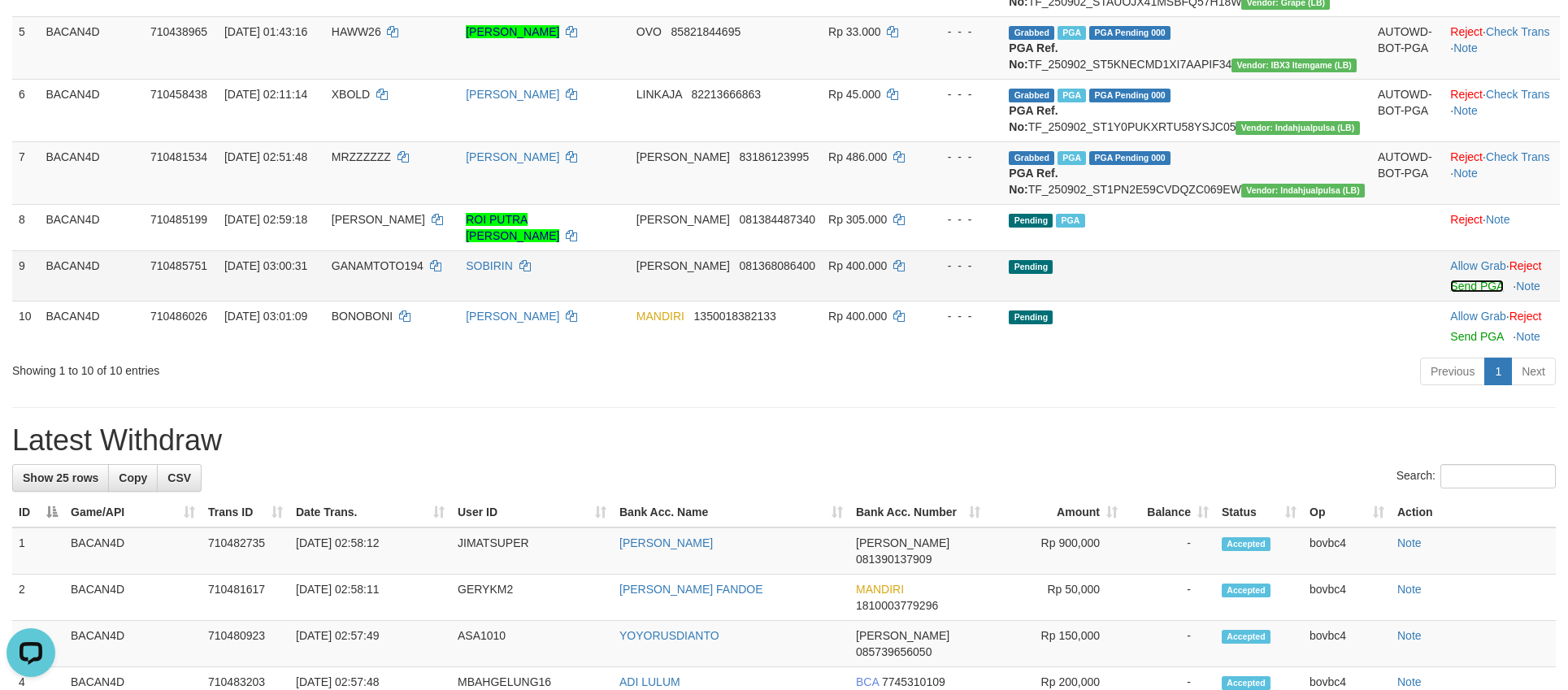
click at [1469, 292] on link "Send PGA" at bounding box center [1476, 286] width 53 height 13
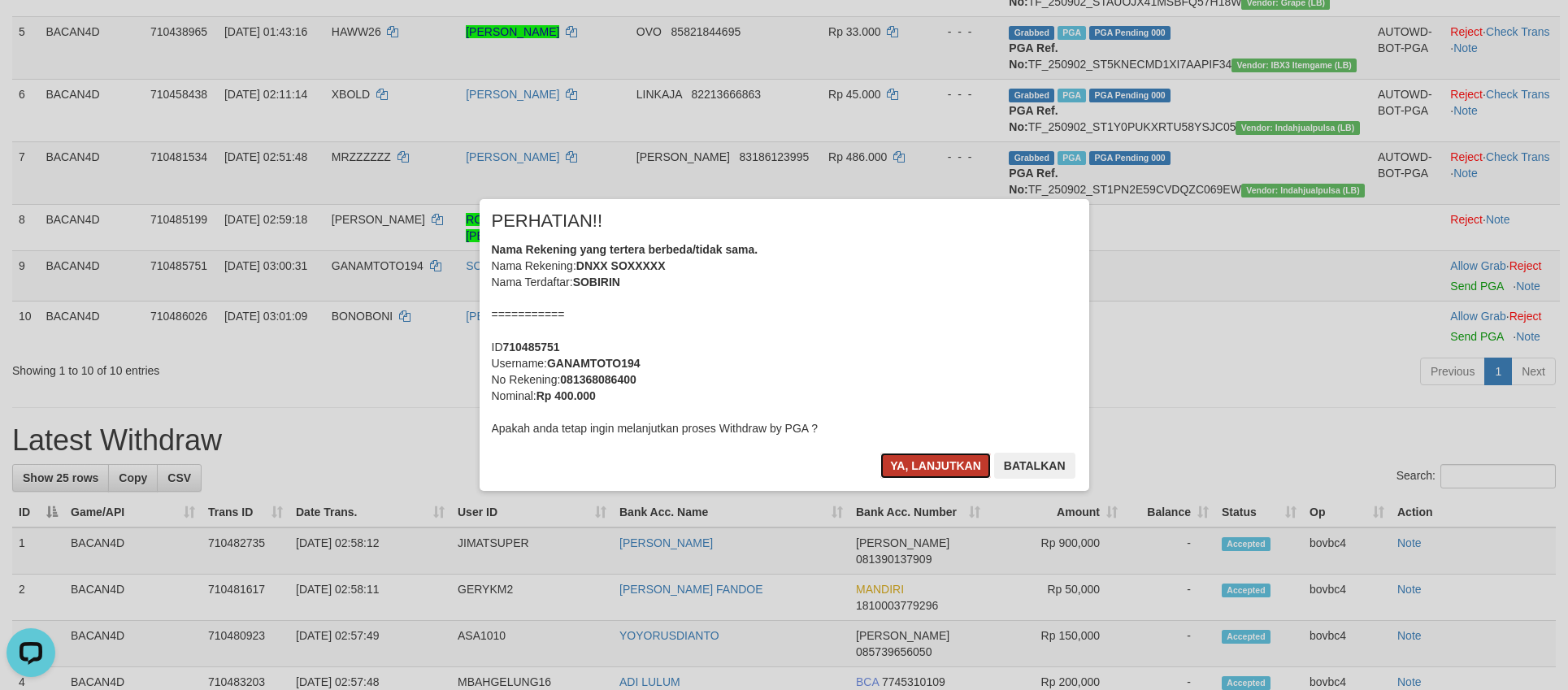
click at [924, 455] on button "Ya, lanjutkan" at bounding box center [936, 465] width 110 height 26
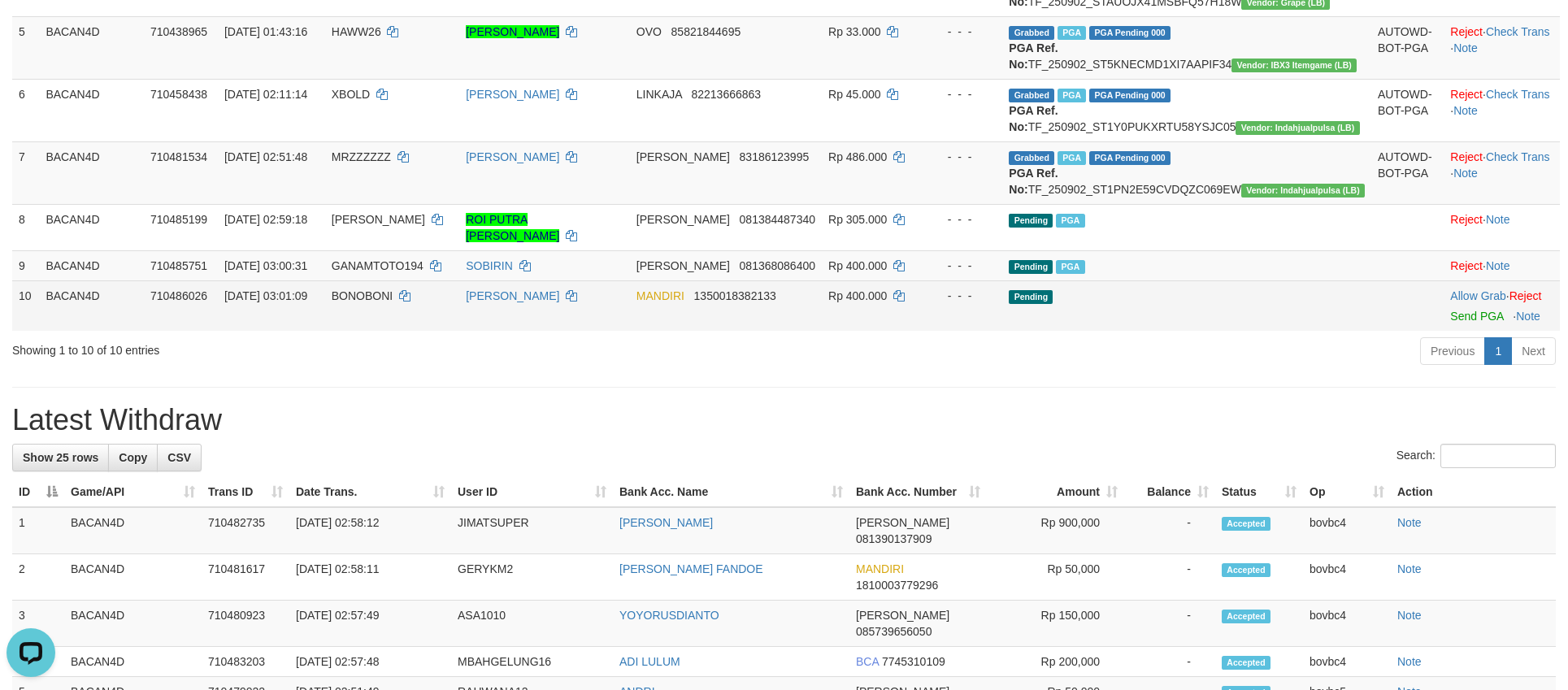
click at [1447, 331] on td "Allow Grab · Reject Send PGA · Note" at bounding box center [1501, 305] width 116 height 50
click at [1450, 322] on link "Send PGA" at bounding box center [1476, 316] width 53 height 13
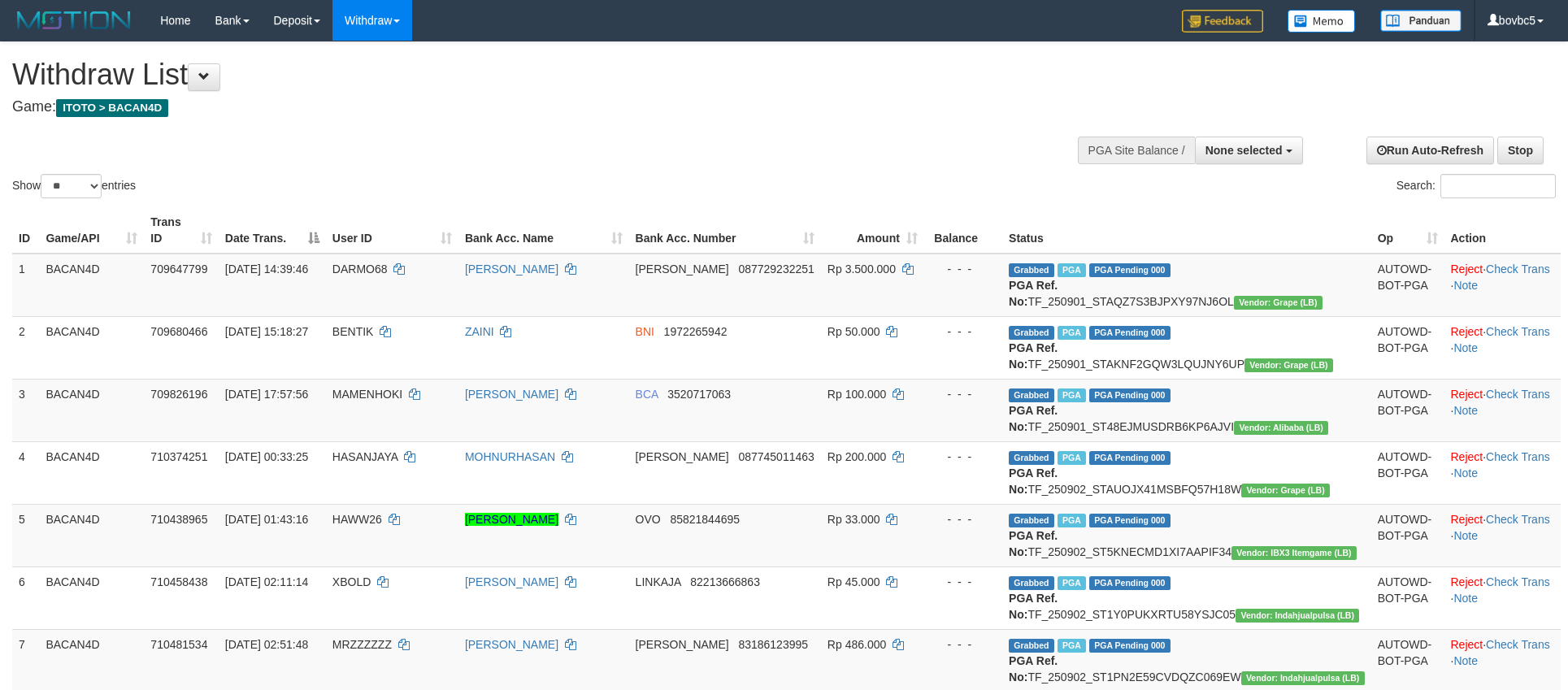
select select
select select "**"
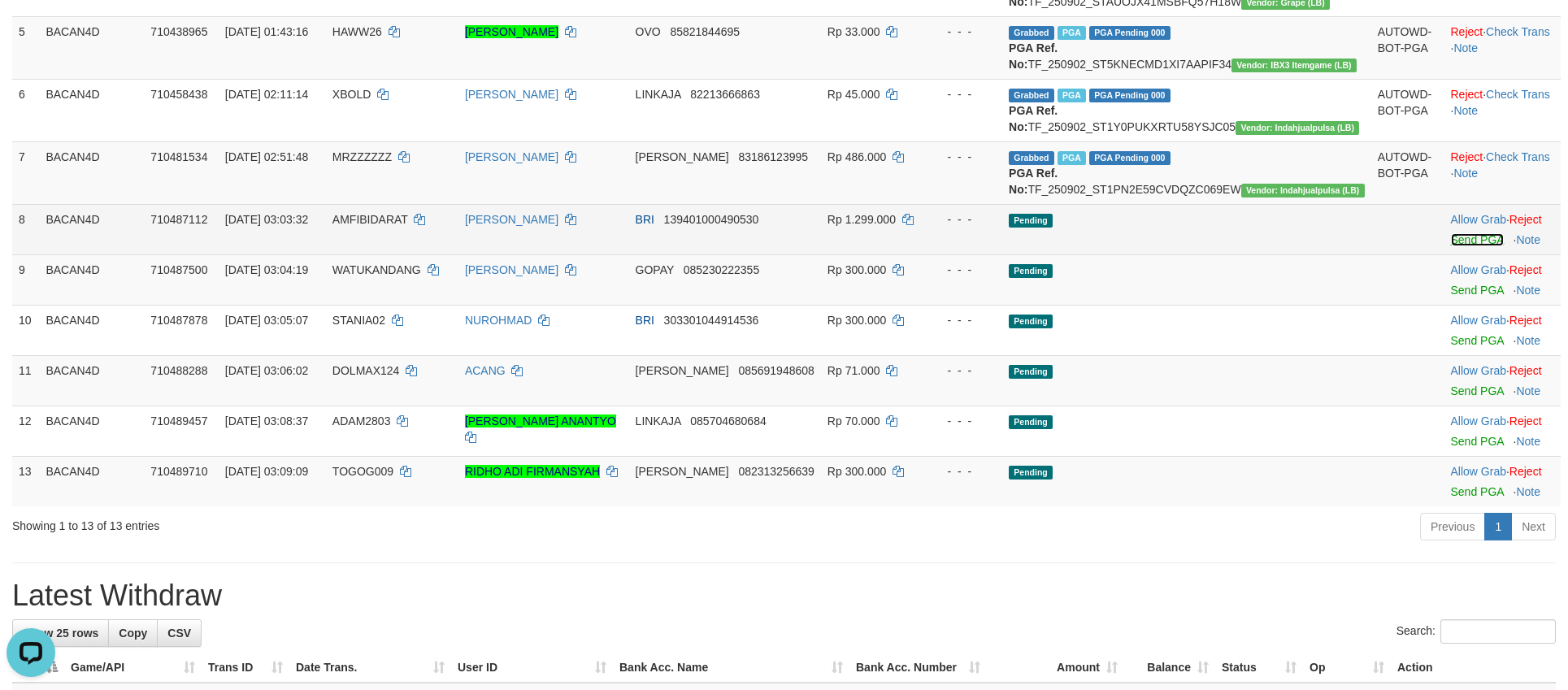
click at [1451, 246] on link "Send PGA" at bounding box center [1477, 239] width 53 height 13
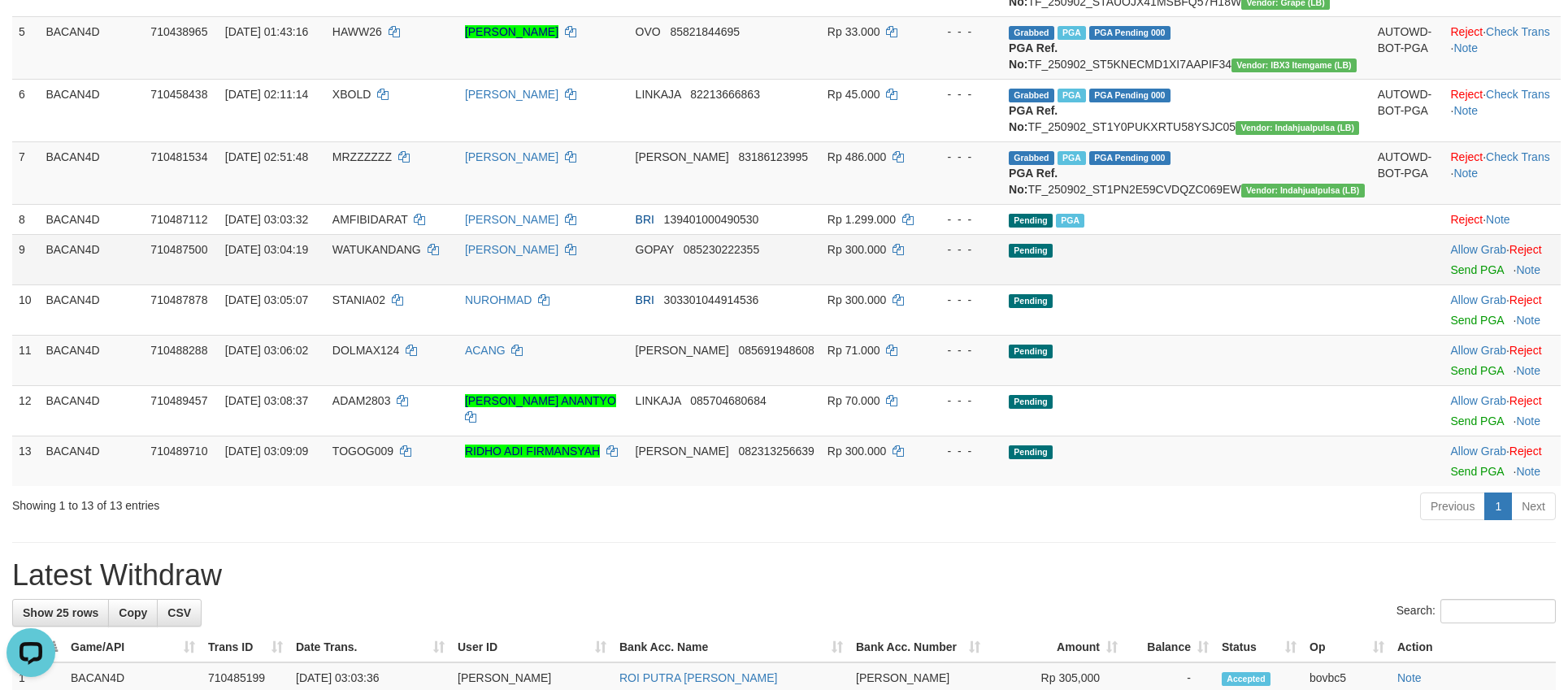
click at [1444, 285] on td "Allow Grab · Reject Send PGA · Note" at bounding box center [1502, 259] width 117 height 50
click at [1451, 276] on link "Send PGA" at bounding box center [1477, 269] width 53 height 13
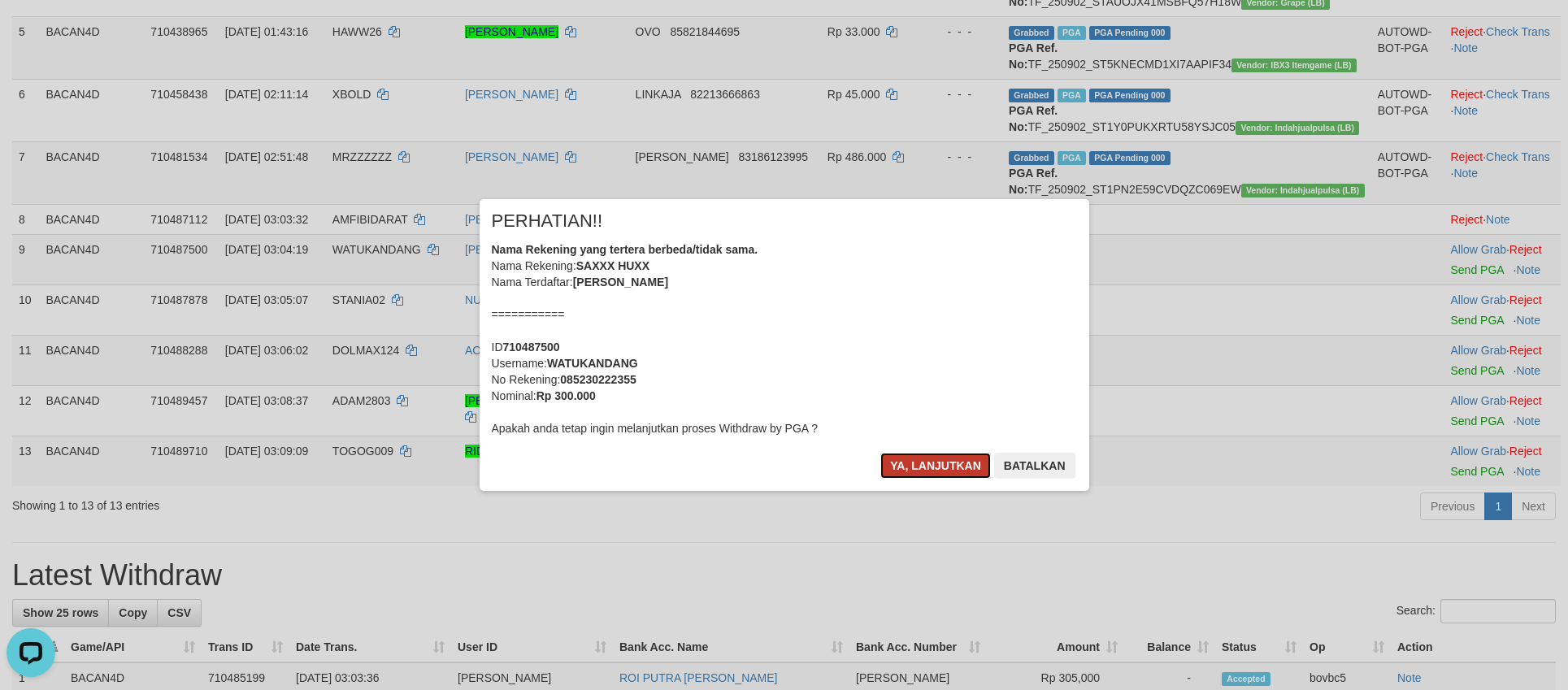
click at [941, 474] on button "Ya, lanjutkan" at bounding box center [936, 465] width 110 height 26
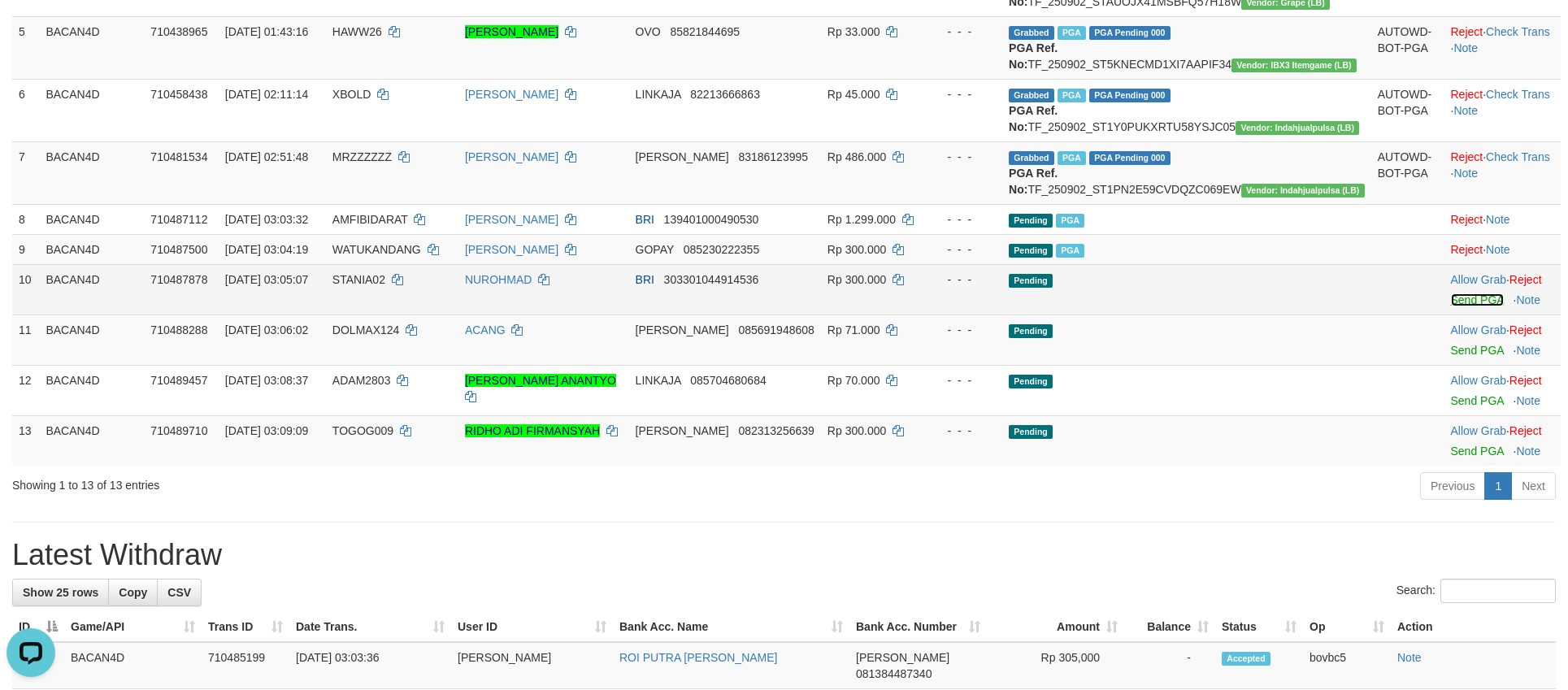
click at [1451, 306] on link "Send PGA" at bounding box center [1477, 299] width 53 height 13
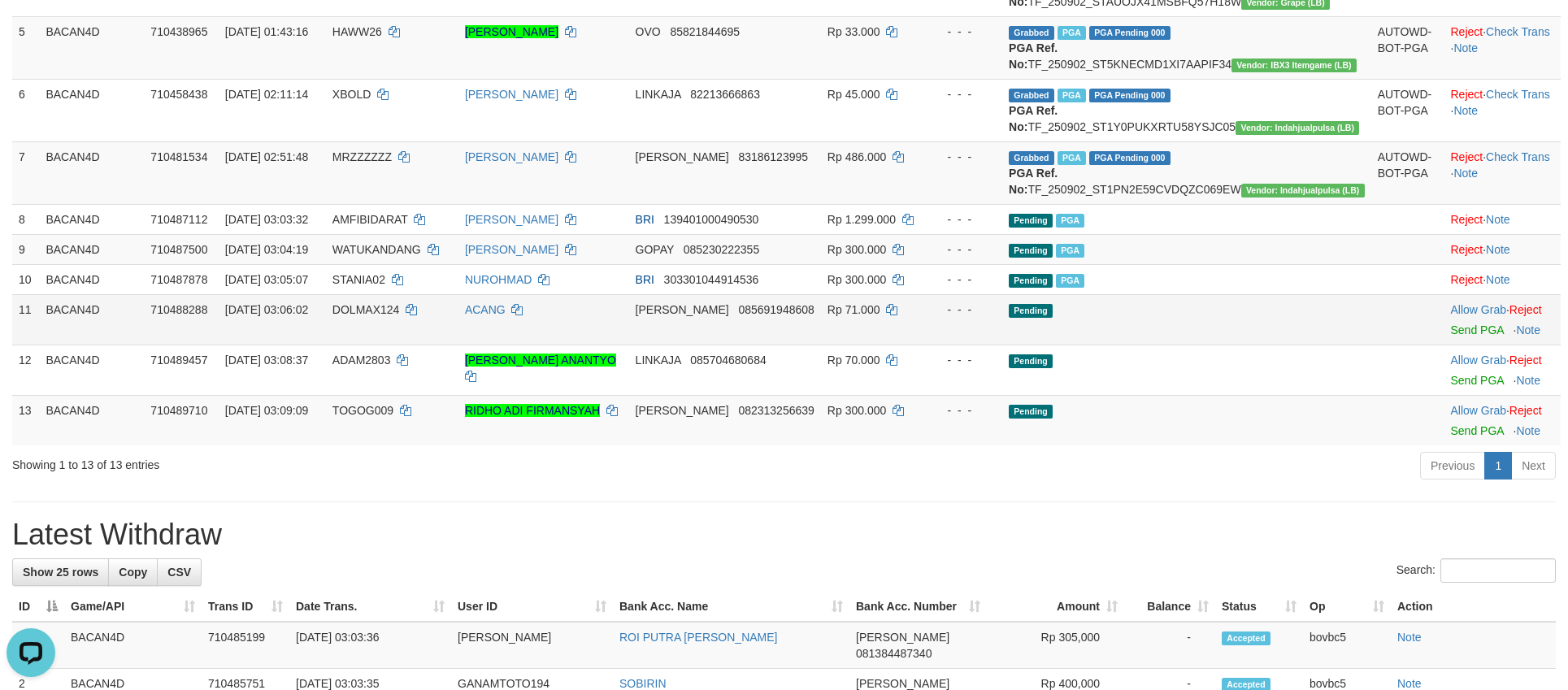
click at [1457, 345] on td "Allow Grab · Reject Send PGA · Note" at bounding box center [1502, 319] width 117 height 50
click at [1466, 345] on td "Allow Grab · Reject Send PGA · Note" at bounding box center [1502, 319] width 117 height 50
click at [1464, 337] on link "Send PGA" at bounding box center [1477, 329] width 53 height 13
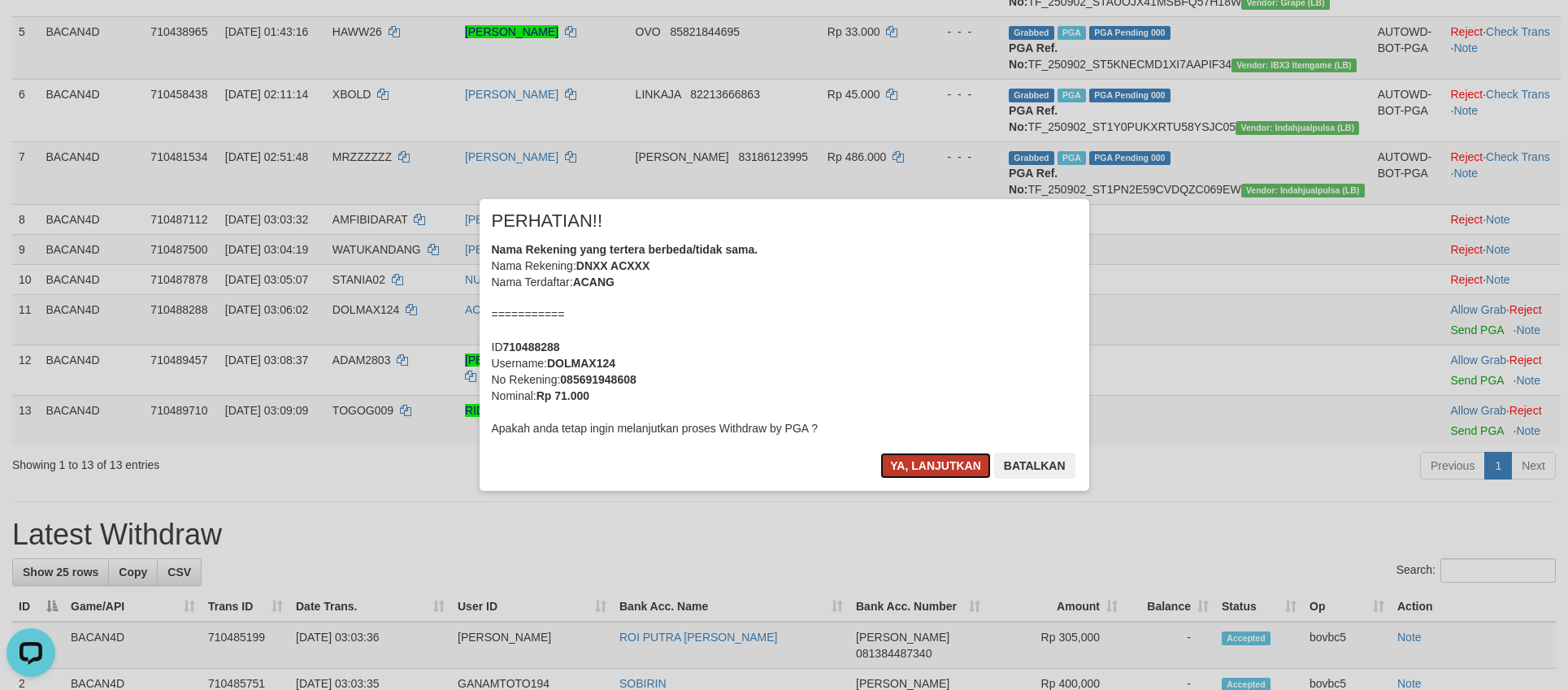
click at [929, 471] on button "Ya, lanjutkan" at bounding box center [936, 465] width 110 height 26
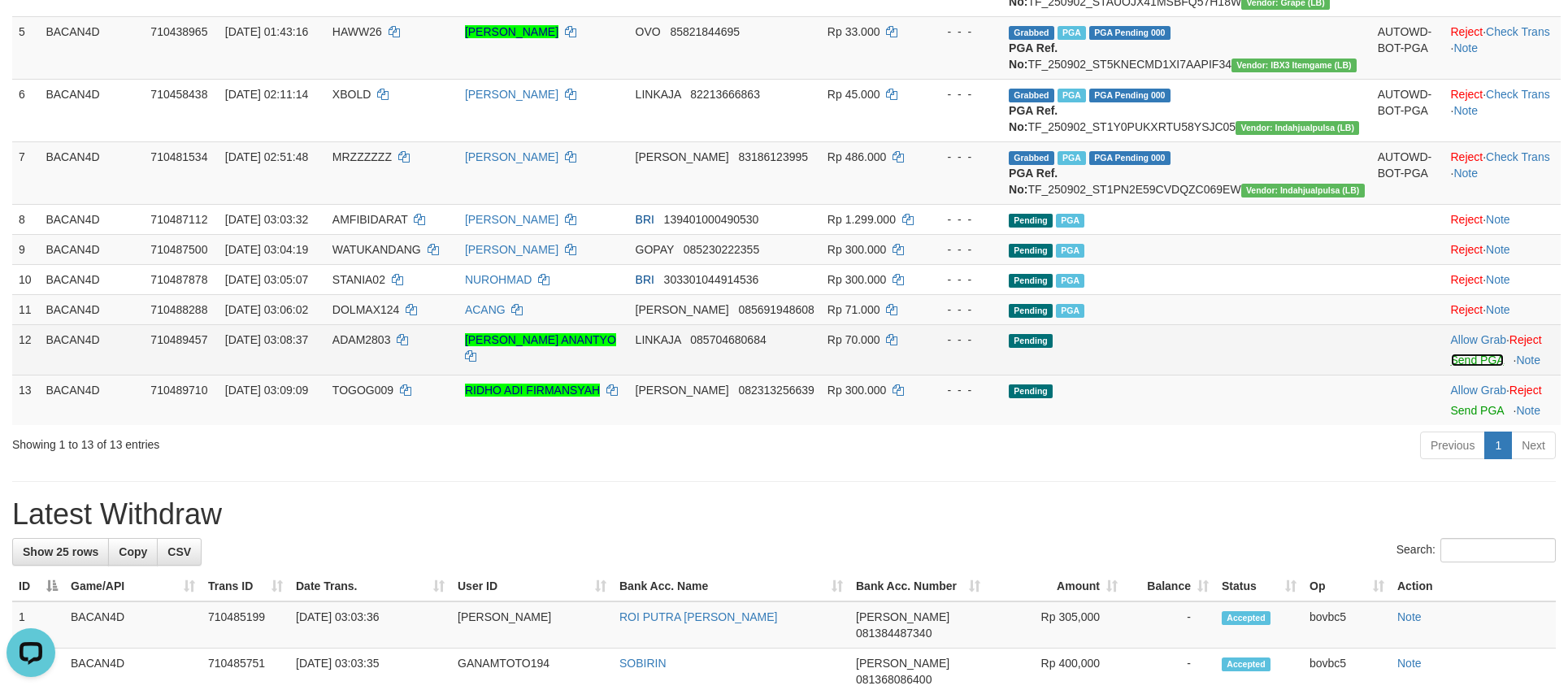
click at [1452, 367] on link "Send PGA" at bounding box center [1477, 359] width 53 height 13
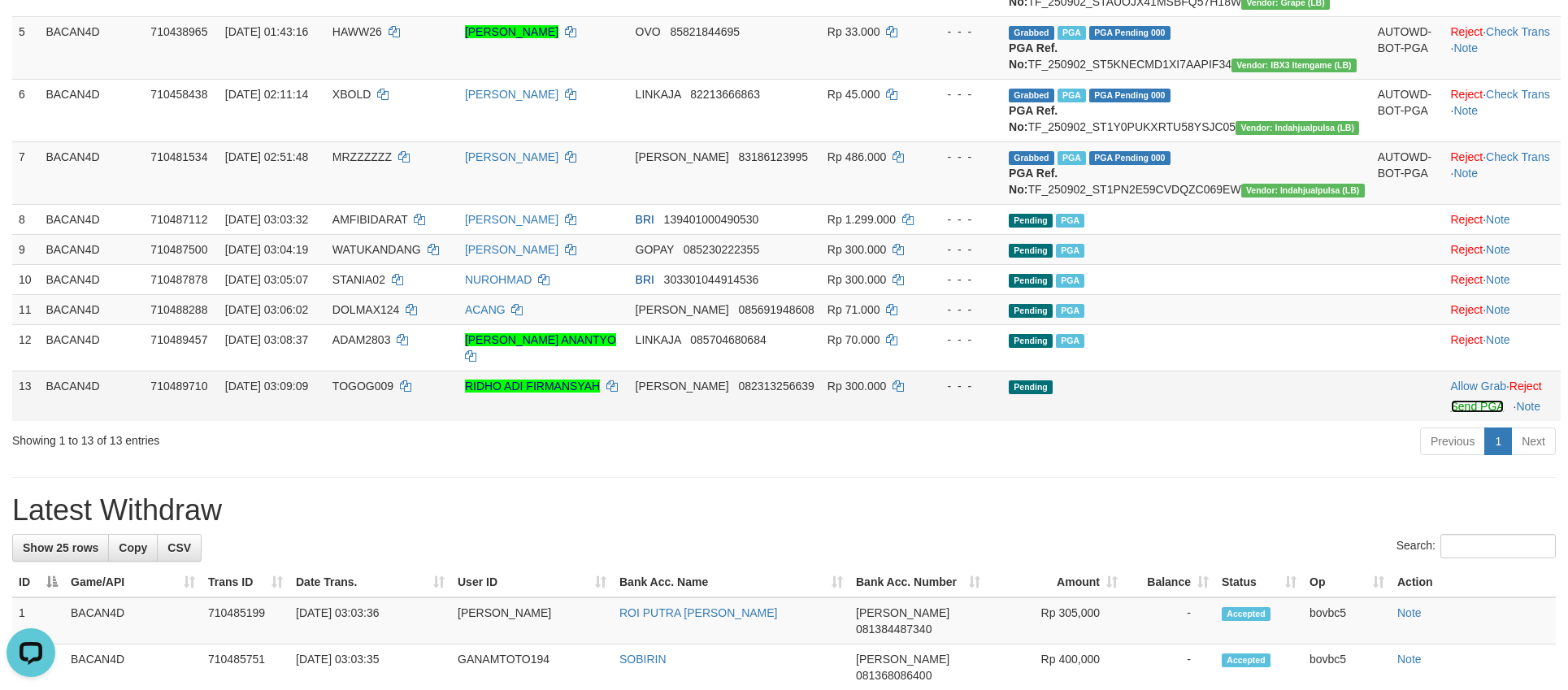
click at [1451, 413] on link "Send PGA" at bounding box center [1477, 405] width 53 height 13
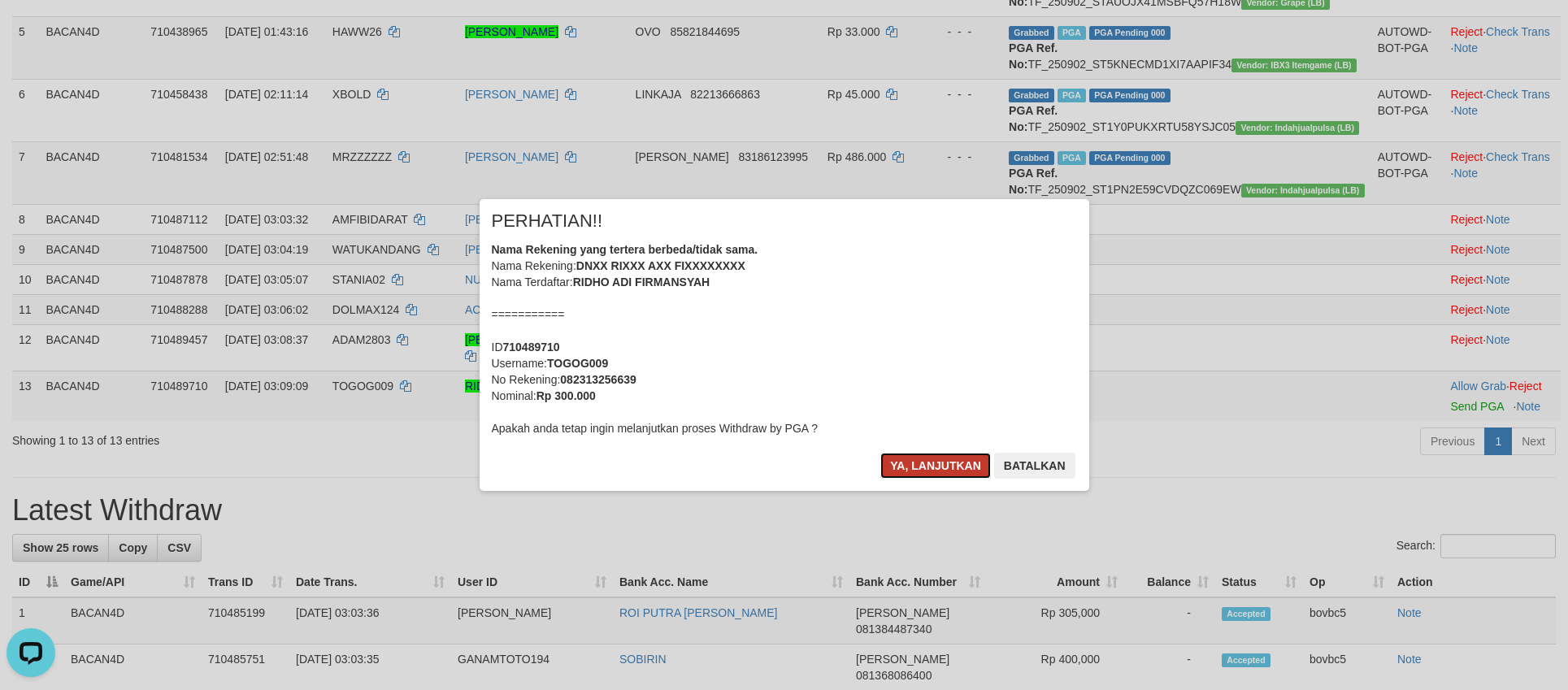
click at [908, 459] on button "Ya, lanjutkan" at bounding box center [936, 465] width 110 height 26
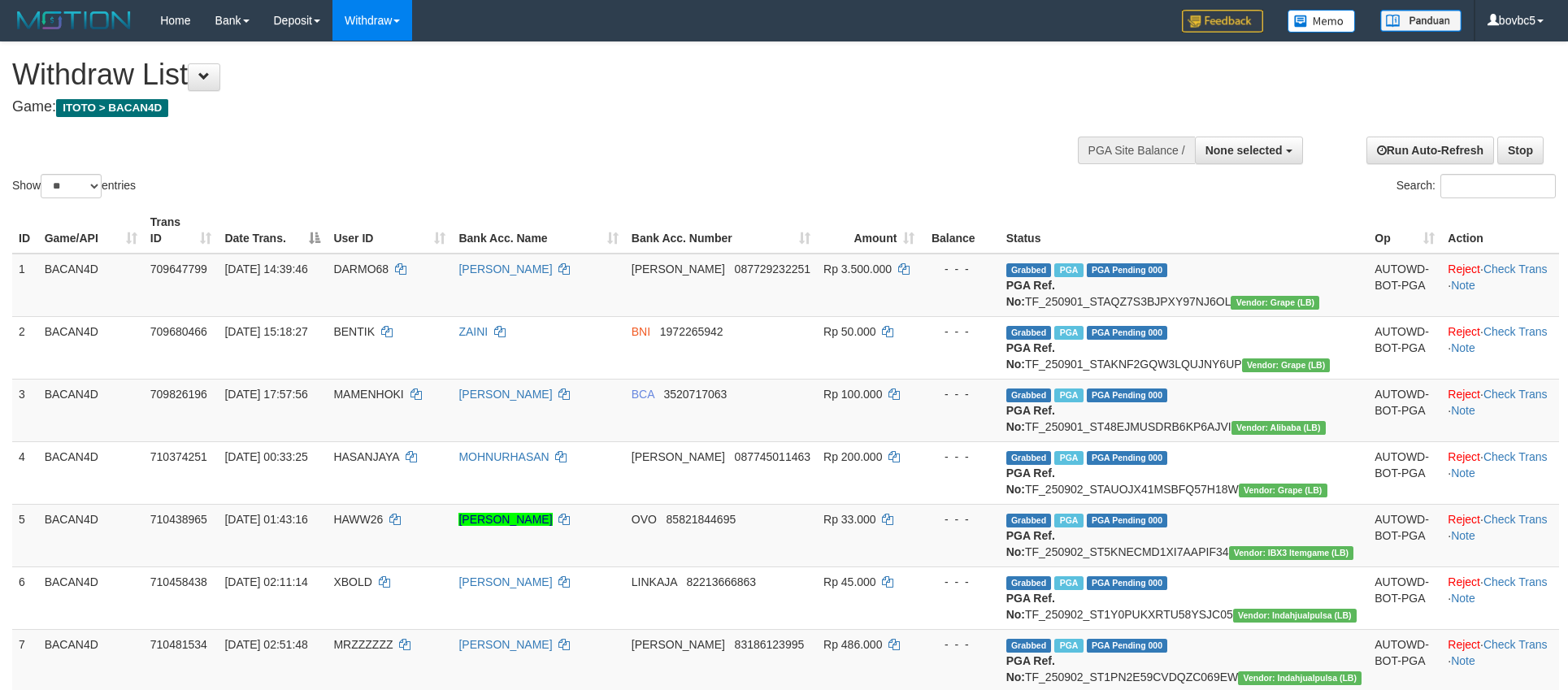
select select
select select "**"
